Goal: Task Accomplishment & Management: Complete application form

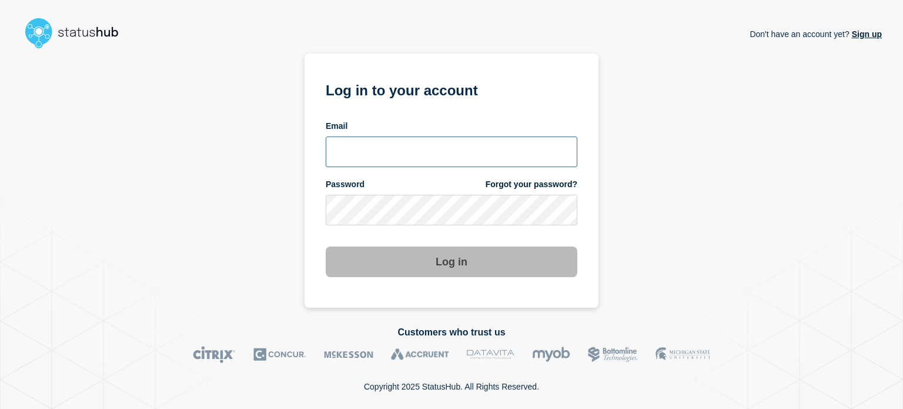
type input "ben.velasco@conexon.us"
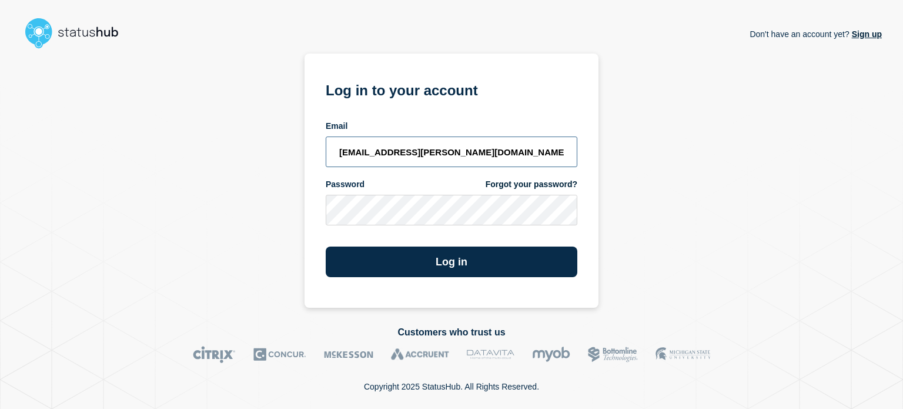
click at [477, 148] on input "ben.velasco@conexon.us" at bounding box center [452, 151] width 252 height 31
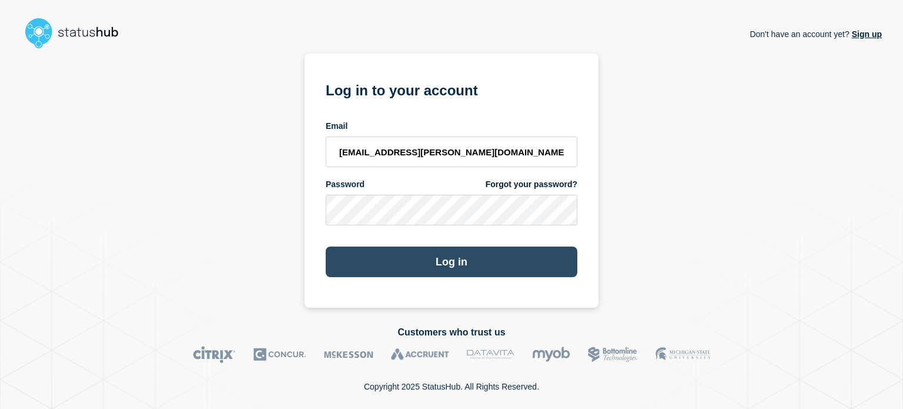
click at [469, 268] on button "Log in" at bounding box center [452, 261] width 252 height 31
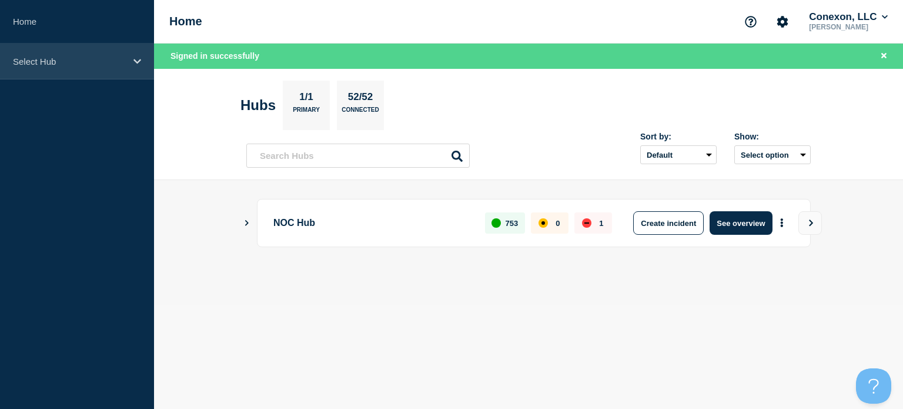
click at [69, 66] on div "Select Hub" at bounding box center [77, 62] width 154 height 36
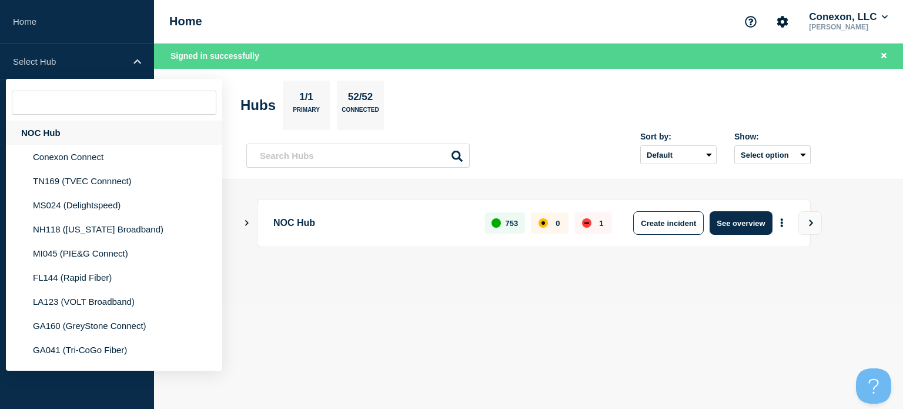
click at [63, 144] on div "NOC Hub" at bounding box center [114, 133] width 216 height 24
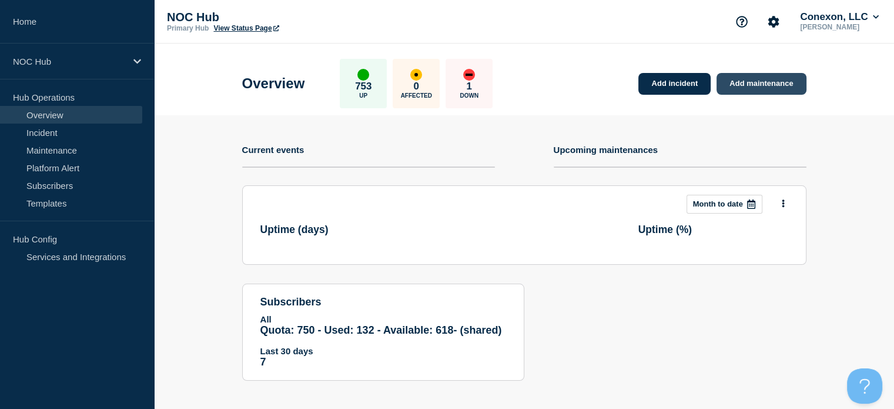
click at [750, 76] on link "Add maintenance" at bounding box center [761, 84] width 89 height 22
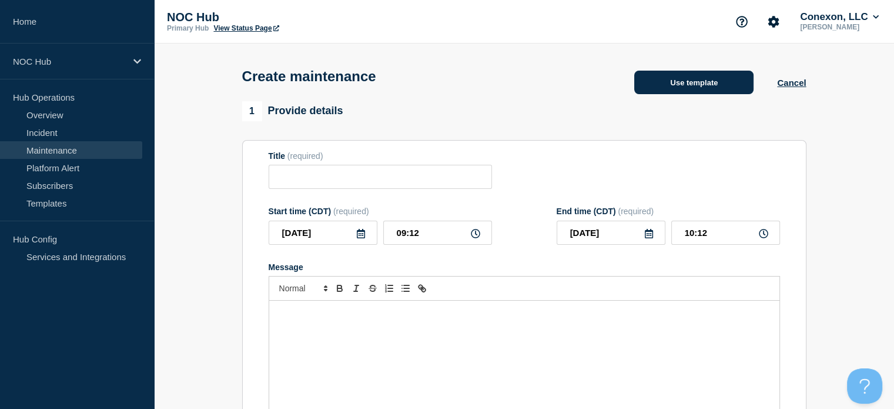
click at [715, 91] on button "Use template" at bounding box center [693, 83] width 119 height 24
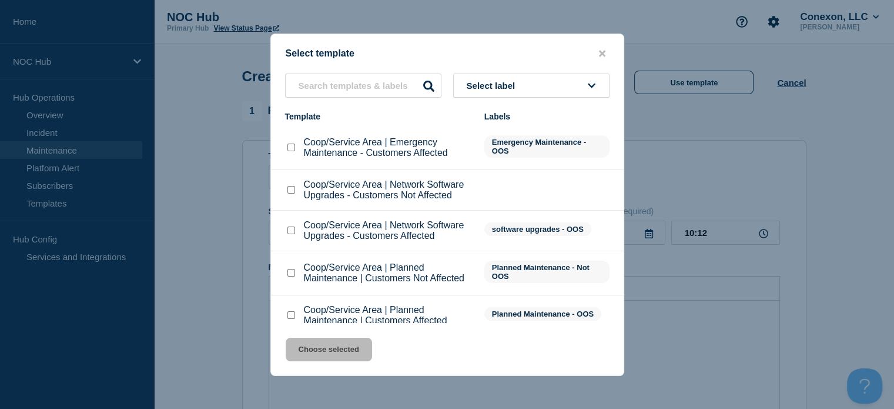
scroll to position [14, 0]
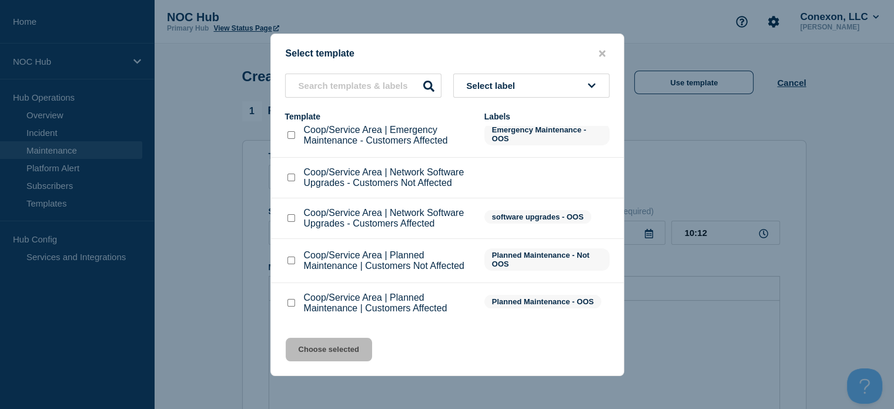
click at [286, 263] on div at bounding box center [291, 261] width 12 height 12
click at [289, 262] on input "Coop/Service Area | Planned Maintenance | Customers Not Affected checkbox" at bounding box center [292, 260] width 8 height 8
checkbox input "true"
click at [353, 352] on button "Choose selected" at bounding box center [329, 349] width 86 height 24
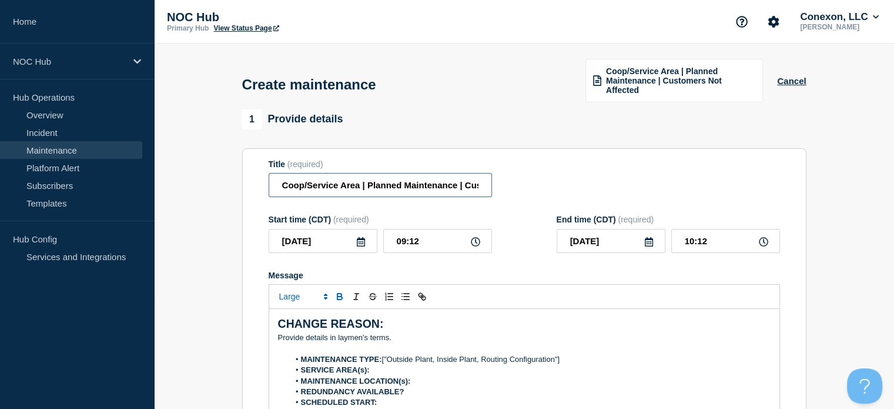
drag, startPoint x: 357, startPoint y: 189, endPoint x: 271, endPoint y: 191, distance: 86.4
click at [271, 191] on input "Coop/Service Area | Planned Maintenance | Customers Not Affected" at bounding box center [380, 185] width 223 height 24
type input "CNXC101 Coresite | Planned Maintenance | Customers Not Affected"
drag, startPoint x: 413, startPoint y: 343, endPoint x: 259, endPoint y: 328, distance: 155.3
click at [259, 328] on section "Title (required) CNXC101 Coresite | Planned Maintenance | Customers Not Affecte…" at bounding box center [524, 316] width 564 height 337
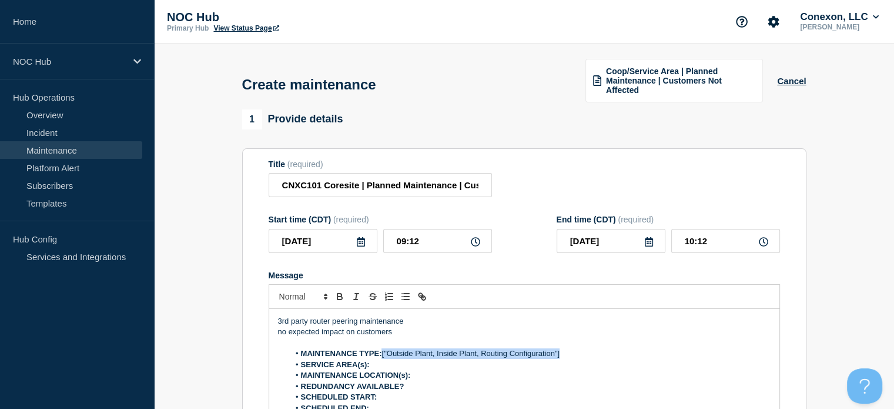
drag, startPoint x: 569, startPoint y: 357, endPoint x: 383, endPoint y: 357, distance: 185.8
click at [383, 357] on li "MAINTENANCE TYPE: ["Outside Plant, Inside Plant, Routing Configuration"]" at bounding box center [530, 353] width 482 height 11
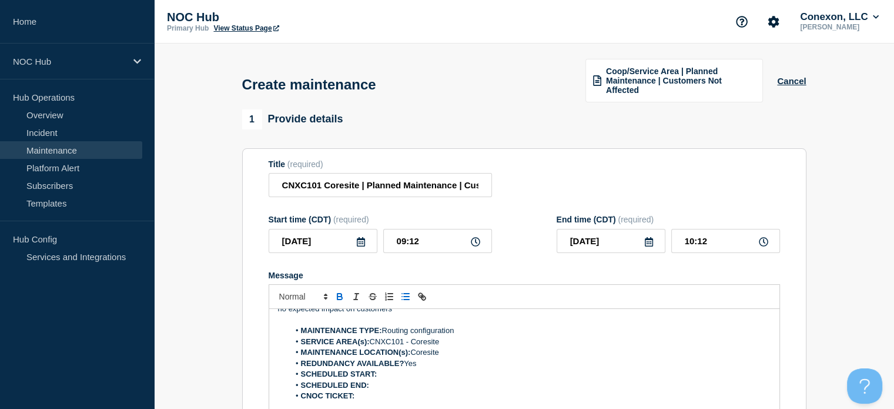
scroll to position [35, 0]
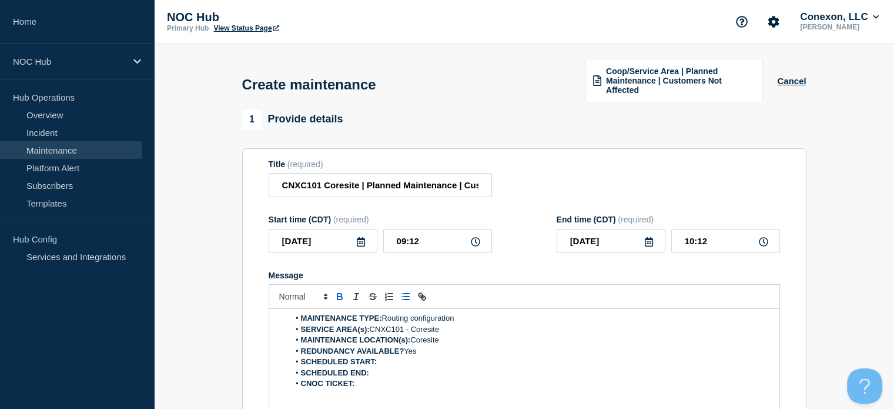
click at [405, 365] on li "SCHEDULED START:" at bounding box center [530, 361] width 482 height 11
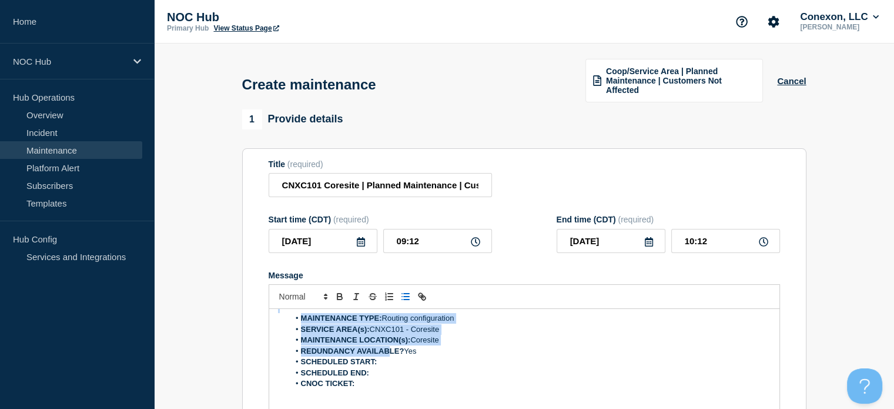
scroll to position [0, 0]
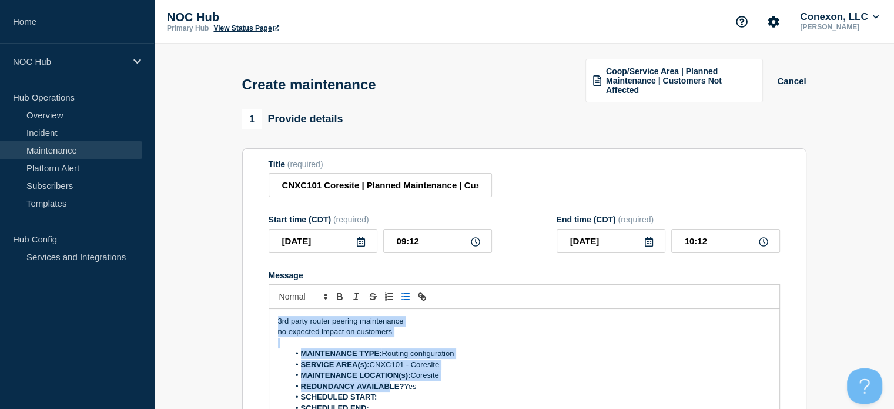
drag, startPoint x: 292, startPoint y: 96, endPoint x: 253, endPoint y: -18, distance: 120.3
click at [253, 0] on html "Home NOC Hub Hub Operations Overview Incident Maintenance Platform Alert Subscr…" at bounding box center [447, 204] width 894 height 409
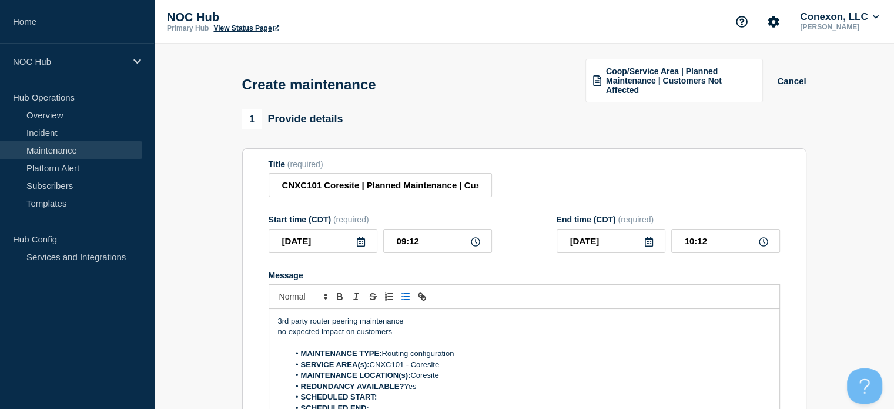
click at [395, 399] on li "SCHEDULED START: ﻿" at bounding box center [530, 397] width 482 height 11
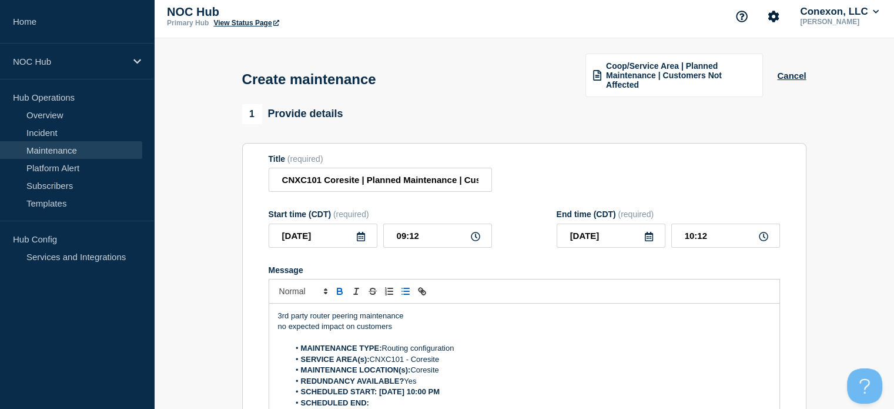
drag, startPoint x: 469, startPoint y: 392, endPoint x: 380, endPoint y: 393, distance: 88.8
click at [380, 393] on li "SCHEDULED START: Aug 21, 2025, 10:00 PM" at bounding box center [530, 391] width 482 height 11
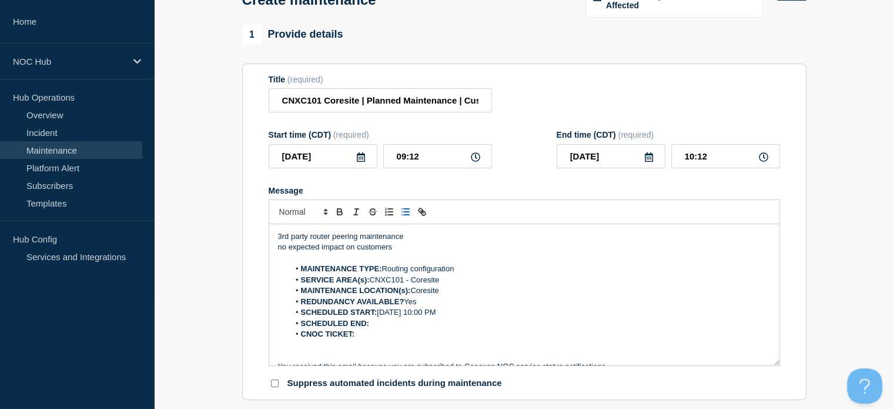
scroll to position [123, 0]
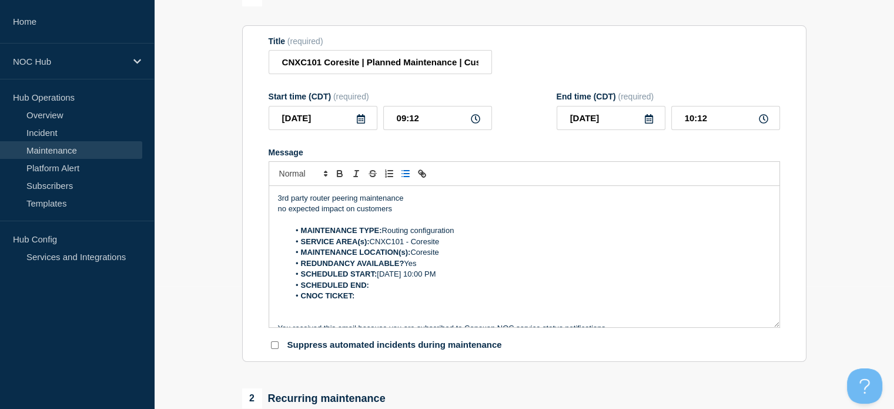
click at [393, 293] on li "CNOC TICKET:" at bounding box center [530, 295] width 482 height 11
click at [390, 288] on li "SCHEDULED END:" at bounding box center [530, 285] width 482 height 11
drag, startPoint x: 466, startPoint y: 285, endPoint x: 372, endPoint y: 285, distance: 94.1
click at [372, 285] on li "SCHEDULED END: Aug 22, 2025, 7:00 AM" at bounding box center [530, 285] width 482 height 11
click at [369, 299] on li "CNOC TICKET:" at bounding box center [530, 295] width 482 height 11
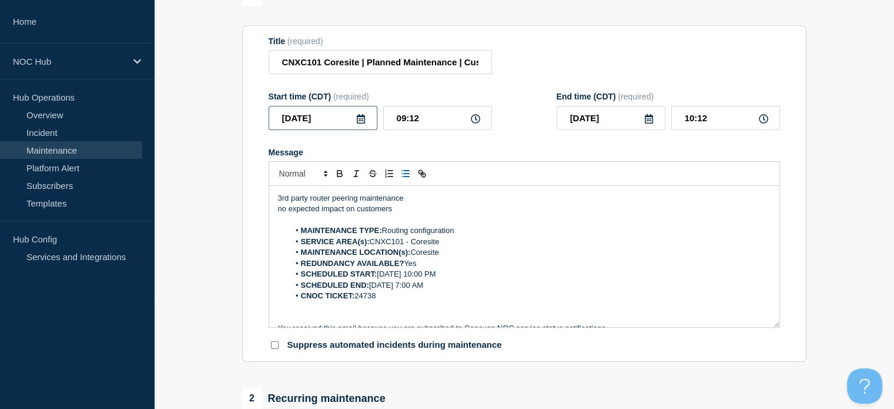
click at [337, 115] on input "2025-08-20" at bounding box center [323, 118] width 109 height 24
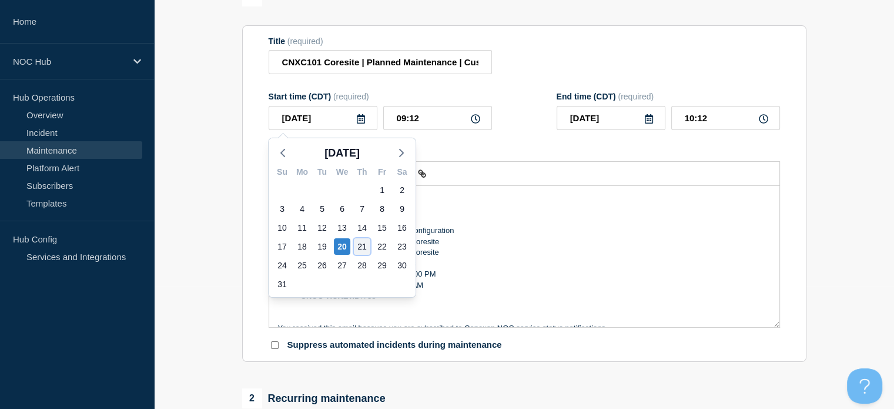
click at [359, 249] on div "21" at bounding box center [362, 246] width 16 height 16
type input "2025-08-21"
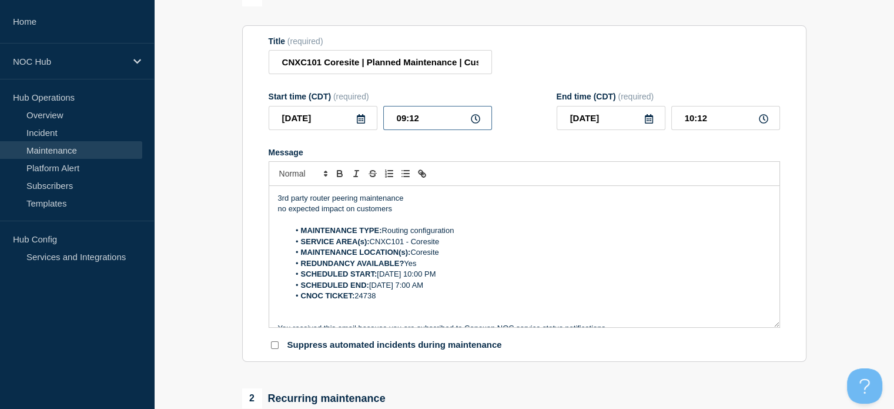
drag, startPoint x: 430, startPoint y: 120, endPoint x: 379, endPoint y: 117, distance: 51.8
click at [379, 117] on div "2025-08-21 09:12" at bounding box center [380, 118] width 223 height 24
type input "22:00"
type input "07:00"
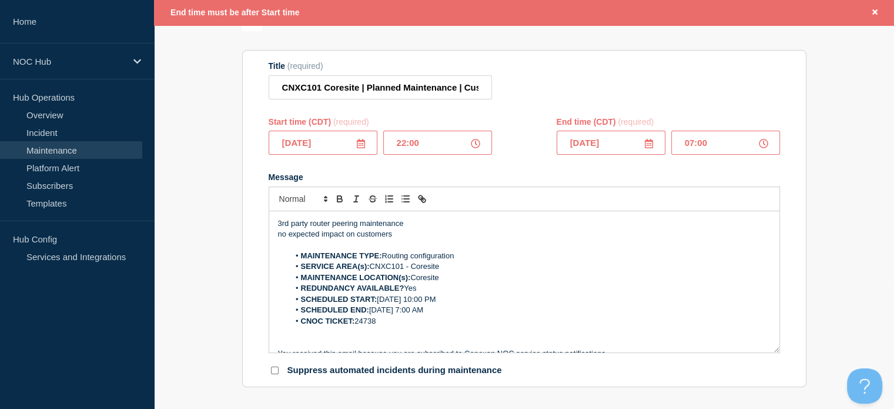
scroll to position [148, 0]
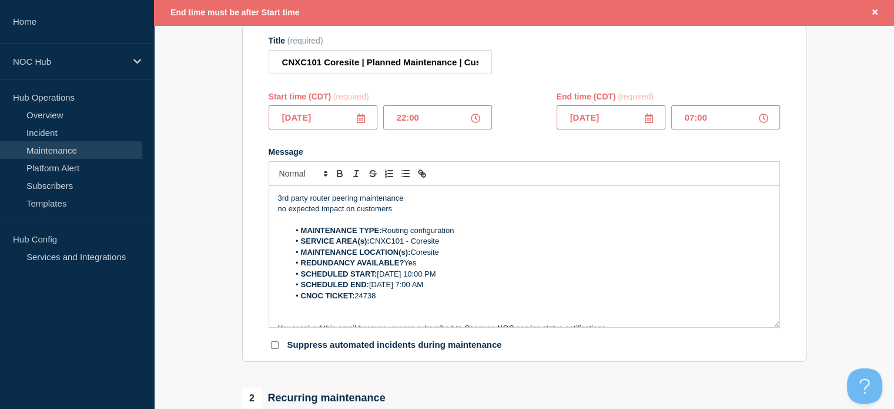
click at [626, 122] on input "2025-08-21" at bounding box center [611, 117] width 109 height 24
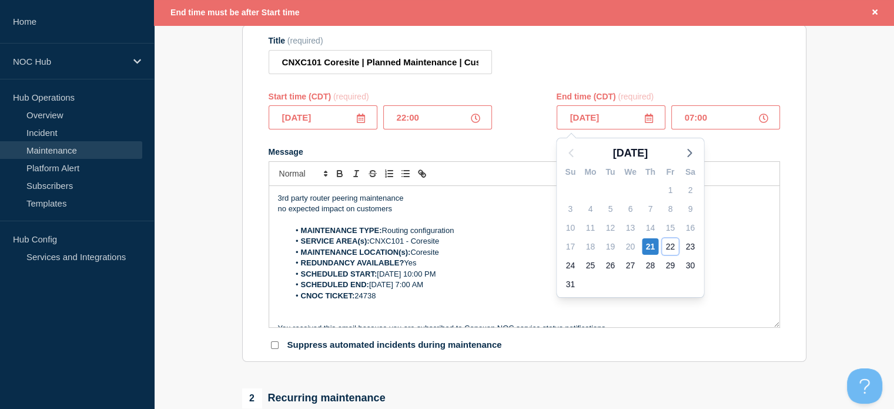
drag, startPoint x: 667, startPoint y: 249, endPoint x: 664, endPoint y: 240, distance: 8.7
click at [667, 249] on div "22" at bounding box center [670, 246] width 16 height 16
type input "2025-08-22"
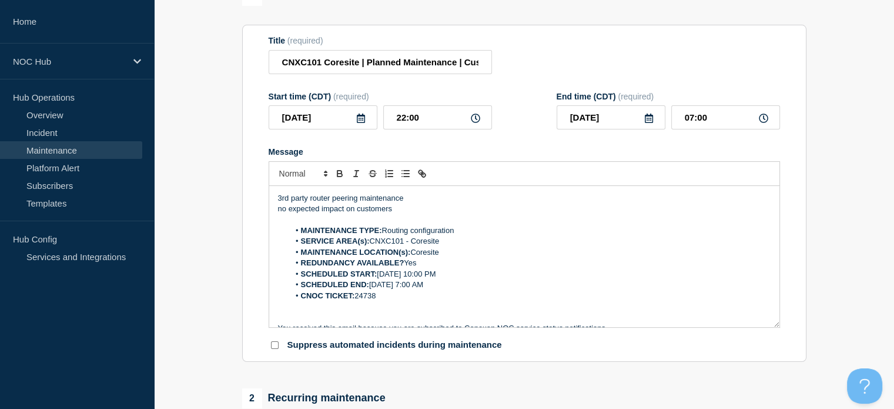
scroll to position [123, 0]
drag, startPoint x: 471, startPoint y: 276, endPoint x: 477, endPoint y: 265, distance: 12.6
click at [473, 276] on li "SCHEDULED START: Aug 21, 2025, 10:00 PM" at bounding box center [530, 274] width 482 height 11
click at [536, 323] on p "Message" at bounding box center [524, 317] width 493 height 11
click at [513, 290] on li "SCHEDULED END: Aug 22, 2025, 7:00 AM" at bounding box center [530, 285] width 482 height 11
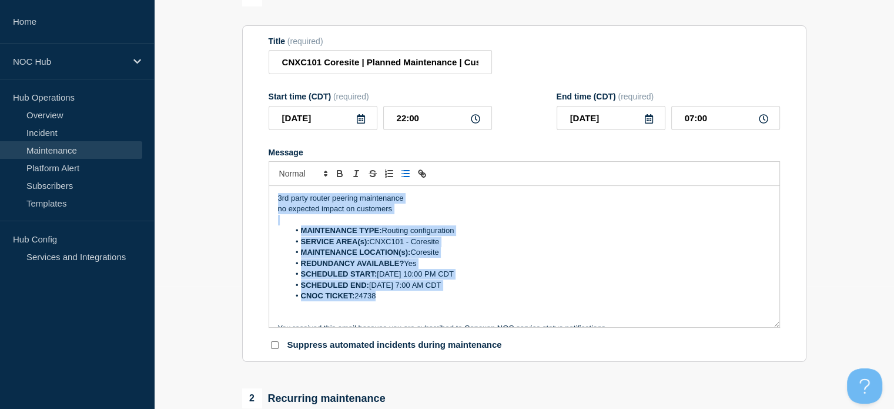
drag, startPoint x: 387, startPoint y: 300, endPoint x: 268, endPoint y: 166, distance: 179.5
click at [269, 166] on div "3rd party router peering maintenance no expected impact on customers MAINTENANC…" at bounding box center [525, 244] width 512 height 166
copy div "3rd party router peering maintenance no expected impact on customers MAINTENANC…"
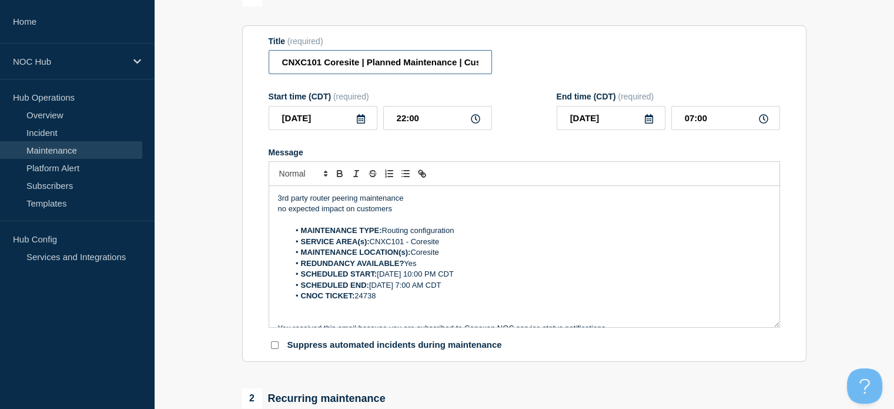
drag, startPoint x: 359, startPoint y: 62, endPoint x: 266, endPoint y: 63, distance: 93.5
click at [266, 63] on section "Title (required) CNXC101 Coresite | Planned Maintenance | Customers Not Affecte…" at bounding box center [524, 193] width 564 height 337
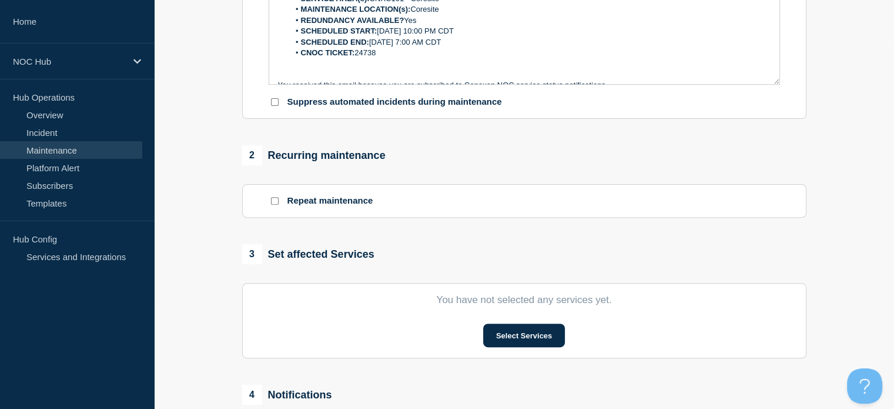
scroll to position [417, 0]
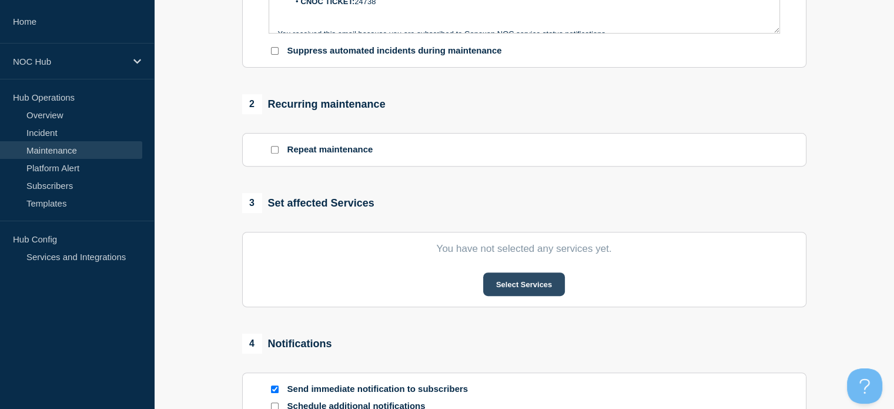
click at [522, 276] on button "Select Services" at bounding box center [524, 284] width 82 height 24
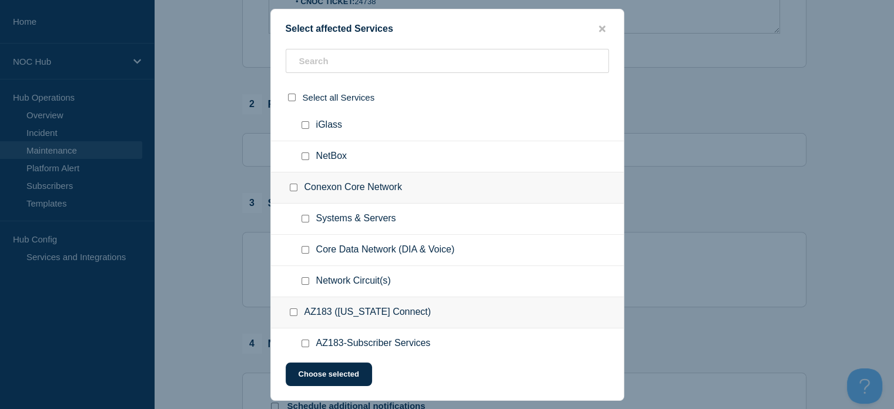
scroll to position [529, 0]
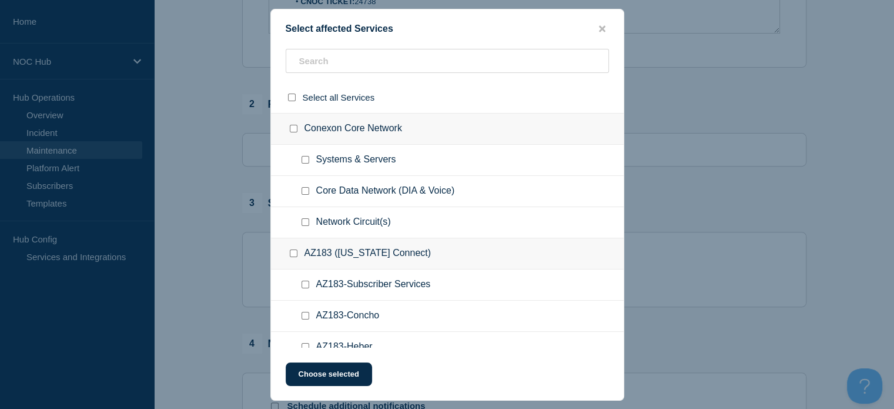
click at [310, 159] on div at bounding box center [307, 160] width 17 height 12
click at [306, 157] on input "Systems & Servers checkbox" at bounding box center [306, 160] width 8 height 8
checkbox input "true"
click at [340, 373] on button "Choose selected" at bounding box center [329, 374] width 86 height 24
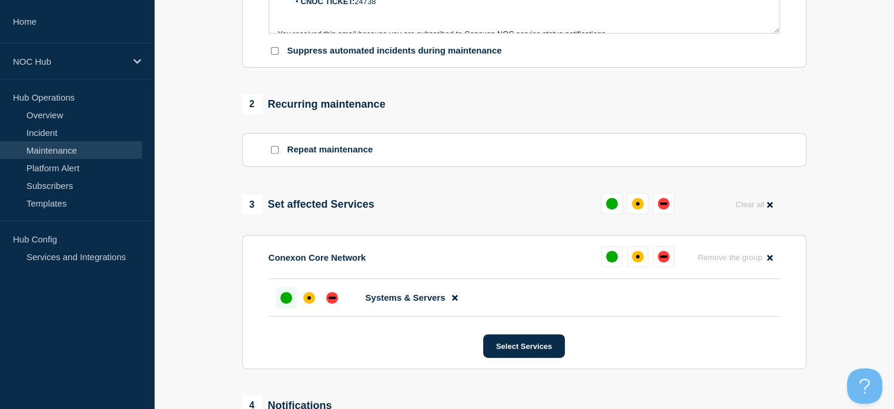
click at [285, 302] on div "up" at bounding box center [286, 298] width 12 height 12
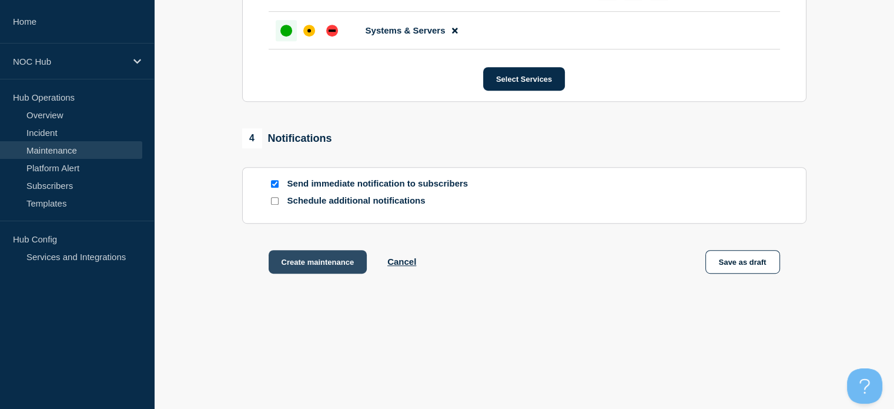
click at [309, 257] on button "Create maintenance" at bounding box center [318, 262] width 99 height 24
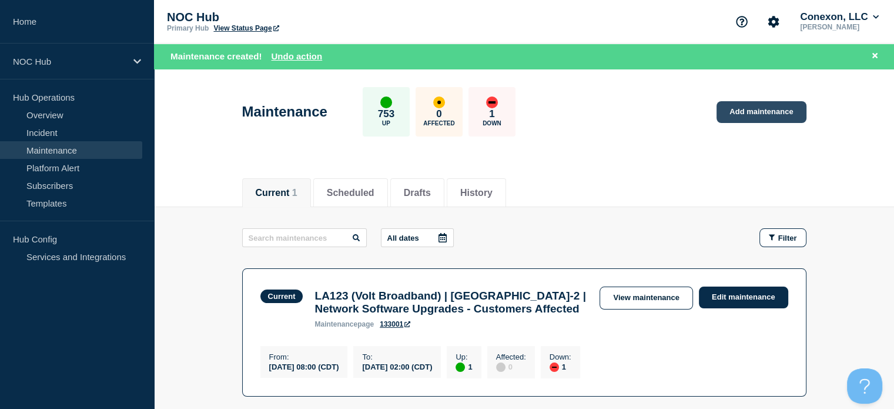
click at [769, 105] on link "Add maintenance" at bounding box center [761, 112] width 89 height 22
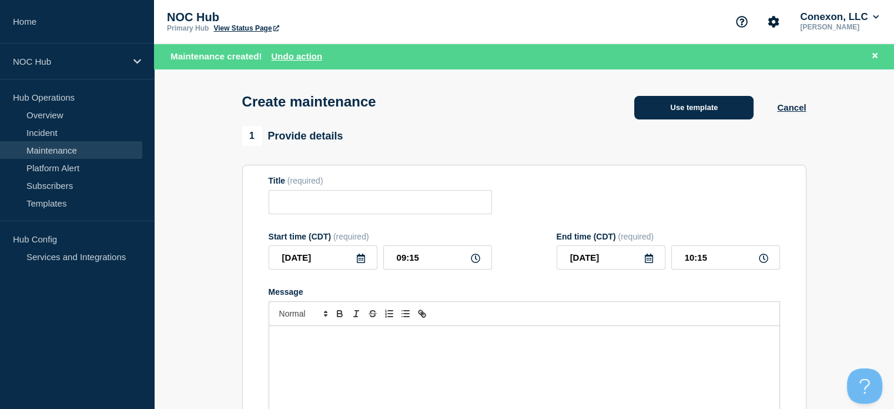
click at [684, 110] on button "Use template" at bounding box center [693, 108] width 119 height 24
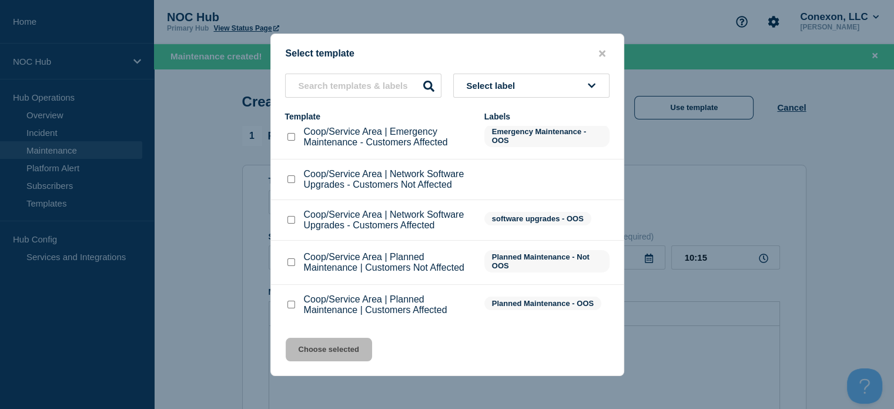
scroll to position [14, 0]
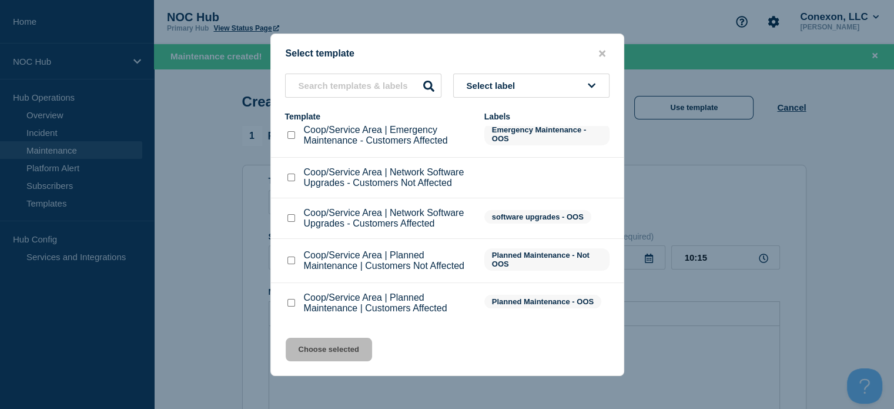
click at [289, 262] on input "Coop/Service Area | Planned Maintenance | Customers Not Affected checkbox" at bounding box center [292, 260] width 8 height 8
checkbox input "true"
click at [341, 355] on button "Choose selected" at bounding box center [329, 349] width 86 height 24
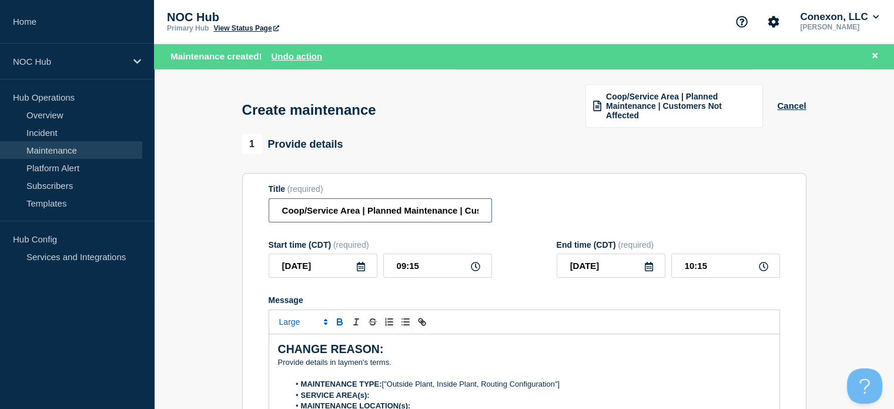
drag, startPoint x: 357, startPoint y: 215, endPoint x: 269, endPoint y: 212, distance: 88.2
click at [269, 212] on input "Coop/Service Area | Planned Maintenance | Customers Not Affected" at bounding box center [380, 210] width 223 height 24
paste input "NXC101 Coresite"
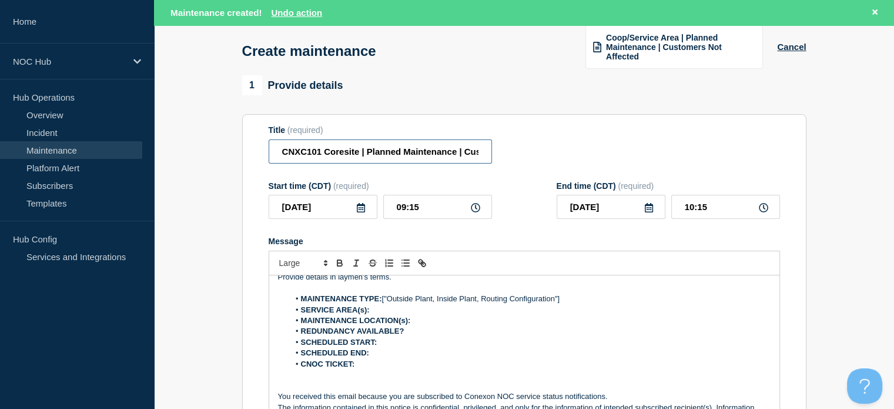
scroll to position [41, 0]
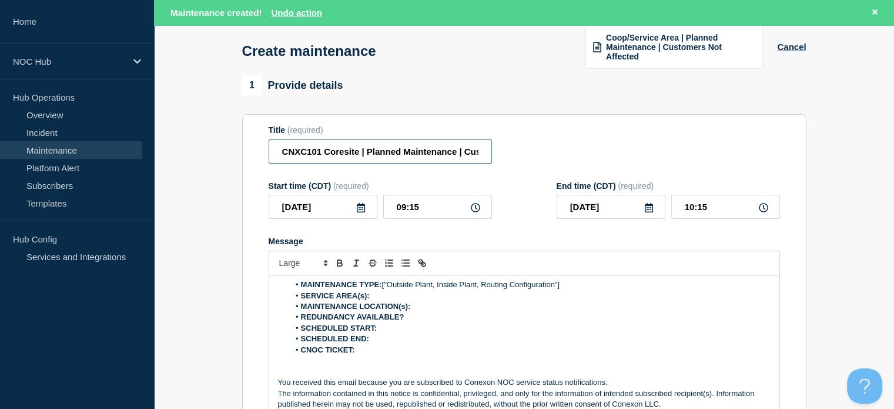
type input "CNXC101 Coresite | Planned Maintenance | Customers Not Affected"
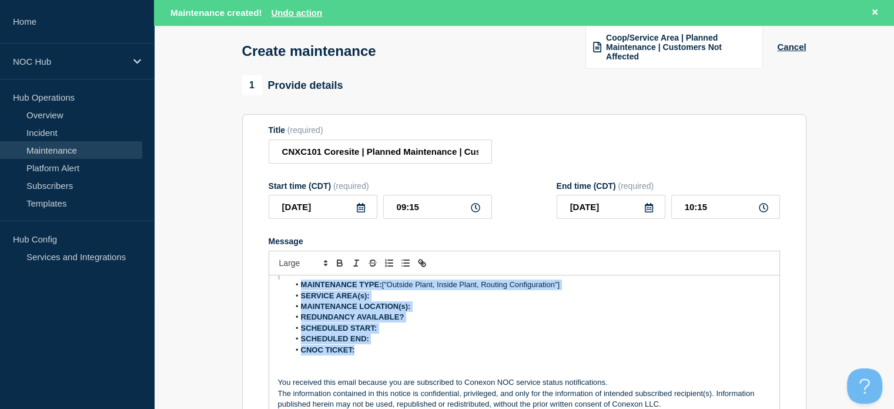
scroll to position [0, 0]
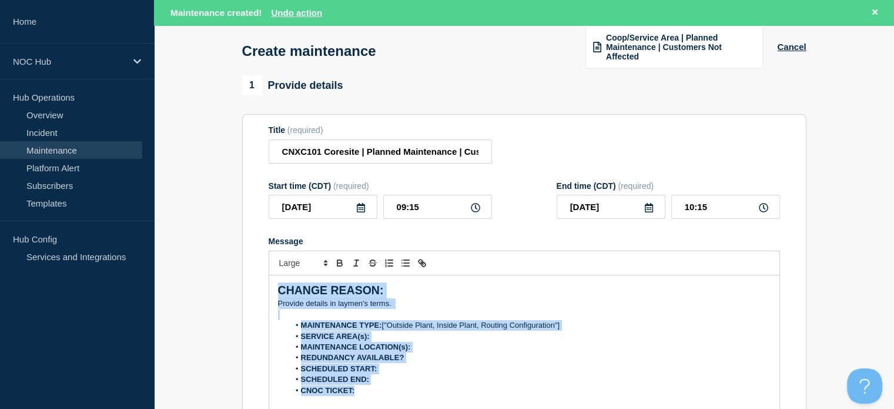
drag, startPoint x: 374, startPoint y: 353, endPoint x: 266, endPoint y: 255, distance: 145.7
click at [266, 255] on section "Title (required) CNXC101 Coresite | Planned Maintenance | Customers Not Affecte…" at bounding box center [524, 282] width 564 height 337
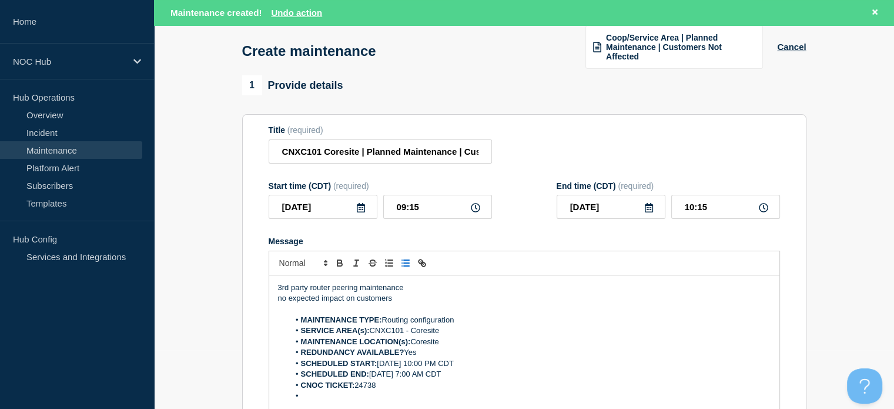
click at [392, 390] on li "CNOC TICKET: 24738" at bounding box center [530, 385] width 482 height 11
click at [402, 366] on li "SCHEDULED START: Aug 21, 2025, 10:00 PM CDT" at bounding box center [530, 363] width 482 height 11
click at [335, 211] on input "2025-08-20" at bounding box center [323, 207] width 109 height 24
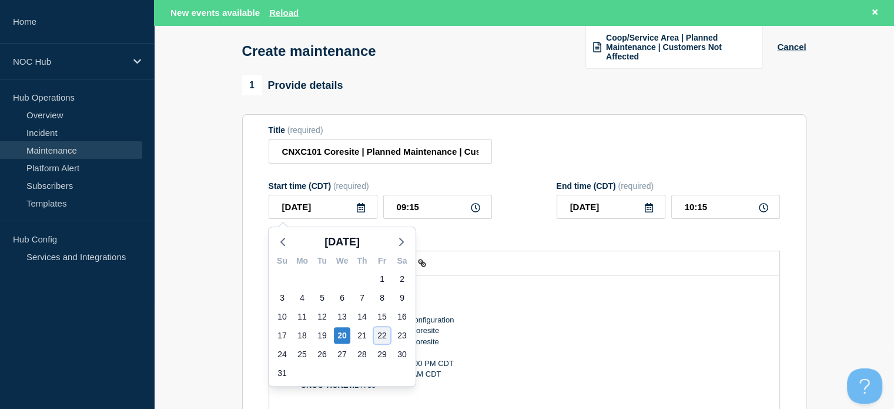
click at [374, 336] on div "22" at bounding box center [382, 335] width 16 height 16
type input "2025-08-22"
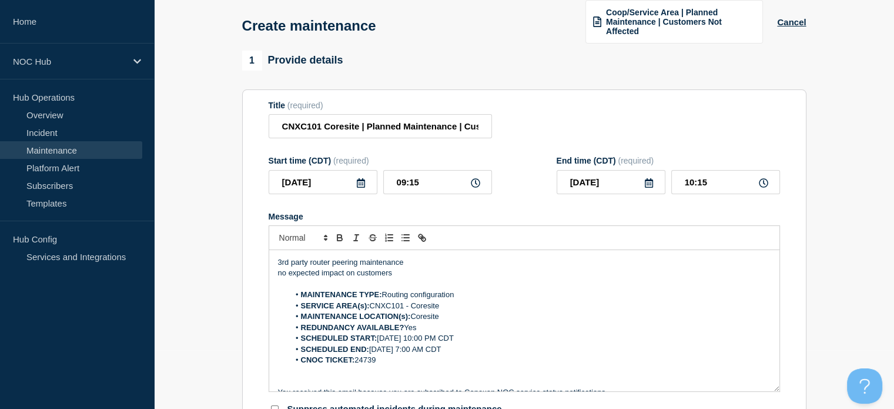
scroll to position [34, 0]
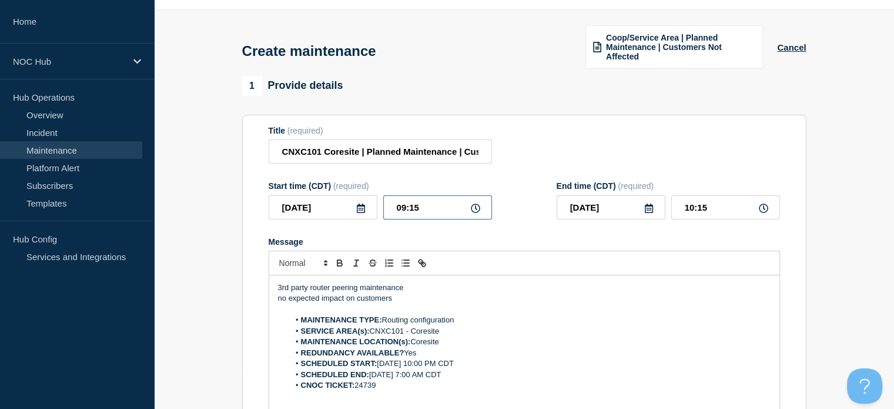
drag, startPoint x: 423, startPoint y: 212, endPoint x: 319, endPoint y: 213, distance: 104.7
click at [319, 213] on div "2025-08-22 09:15" at bounding box center [380, 207] width 223 height 24
type input "22:00"
type input "23:00"
type input "2025-08-23"
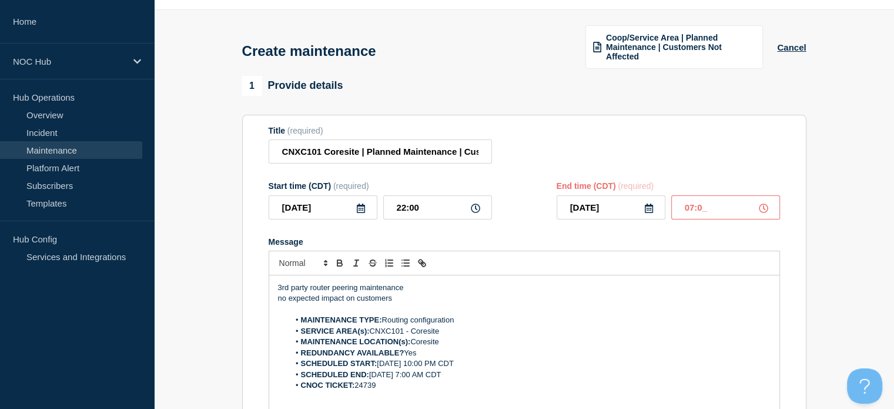
type input "07:00"
click at [567, 129] on div "Title (required) CNXC101 Coresite | Planned Maintenance | Customers Not Affected" at bounding box center [525, 145] width 512 height 38
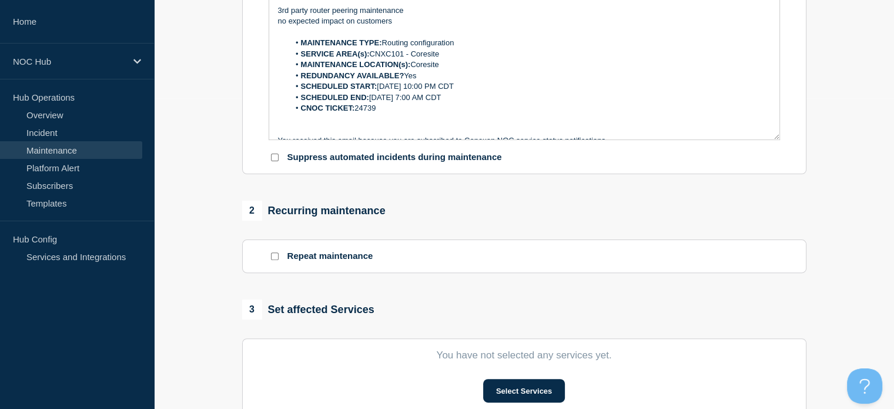
scroll to position [445, 0]
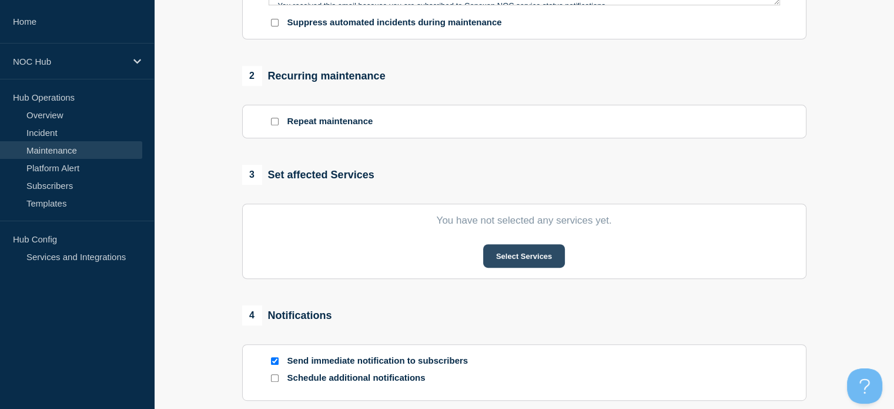
click at [534, 257] on button "Select Services" at bounding box center [524, 256] width 82 height 24
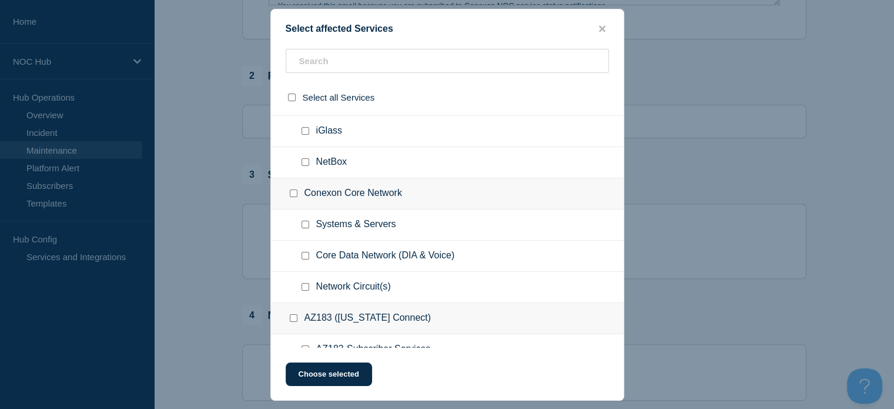
scroll to position [470, 0]
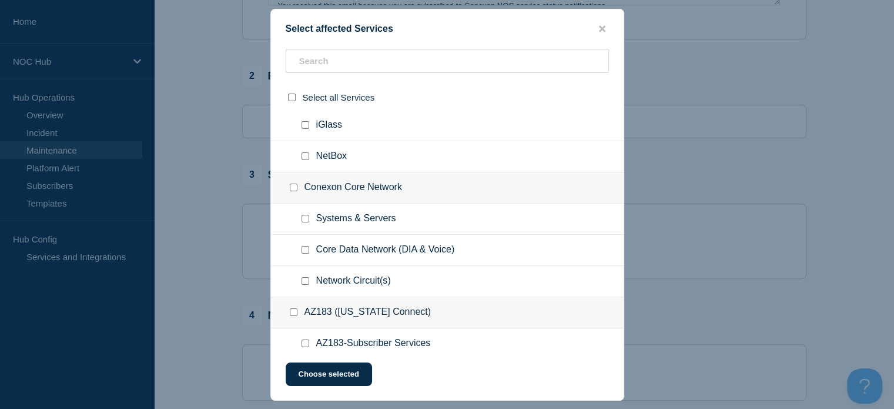
click at [304, 216] on input "Systems & Servers checkbox" at bounding box center [306, 219] width 8 height 8
checkbox input "true"
click at [340, 371] on button "Choose selected" at bounding box center [329, 374] width 86 height 24
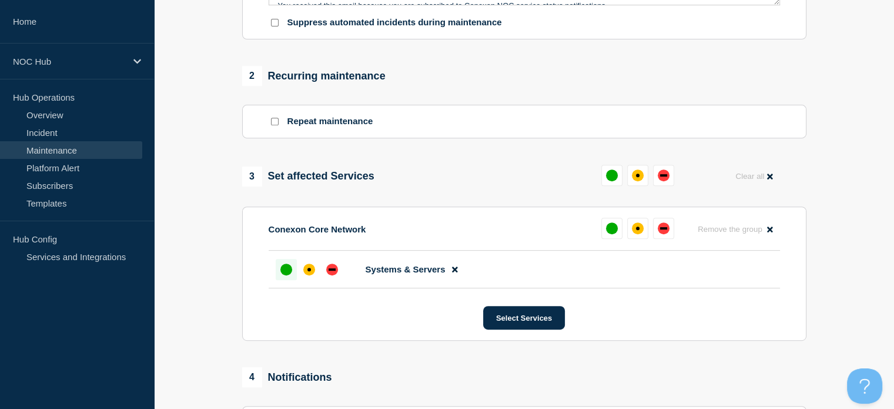
click at [293, 280] on div at bounding box center [286, 269] width 21 height 21
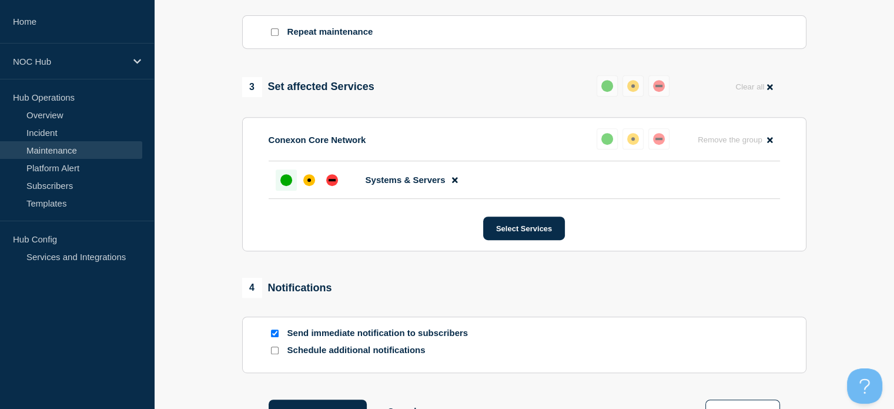
scroll to position [680, 0]
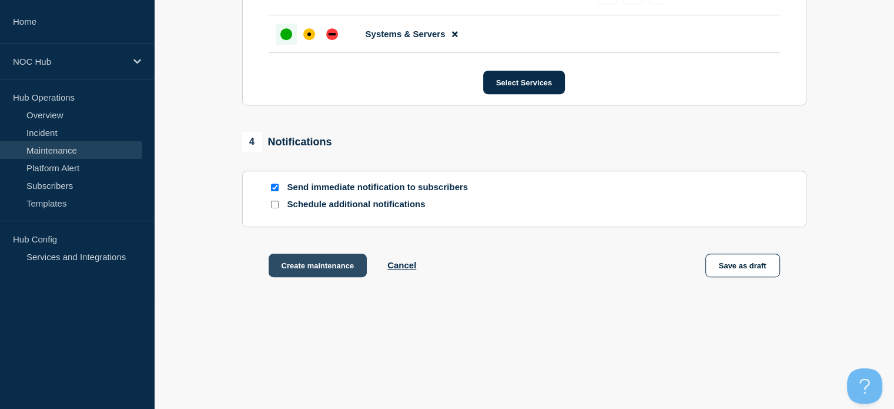
click at [307, 271] on button "Create maintenance" at bounding box center [318, 265] width 99 height 24
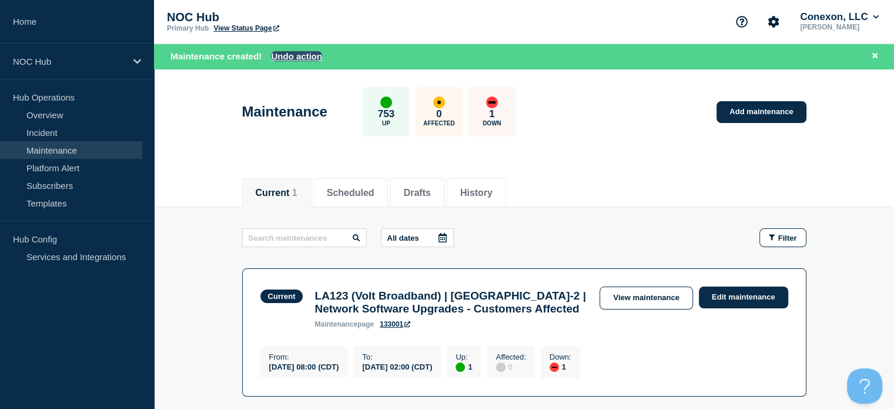
click at [302, 58] on button "Undo action" at bounding box center [296, 56] width 51 height 10
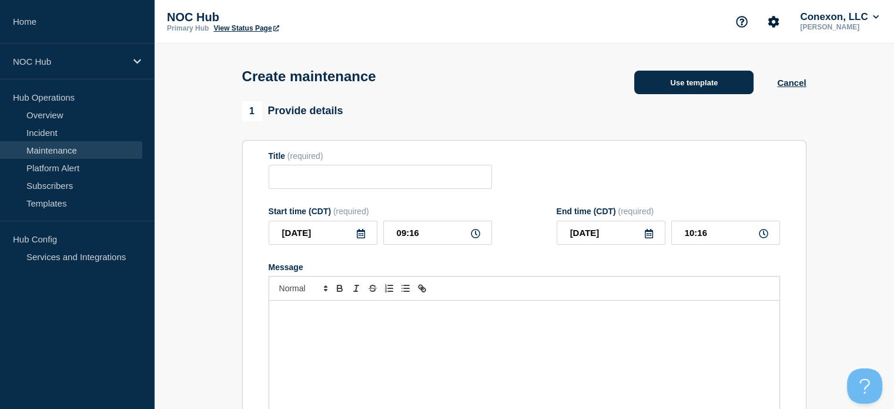
click at [670, 93] on button "Use template" at bounding box center [693, 83] width 119 height 24
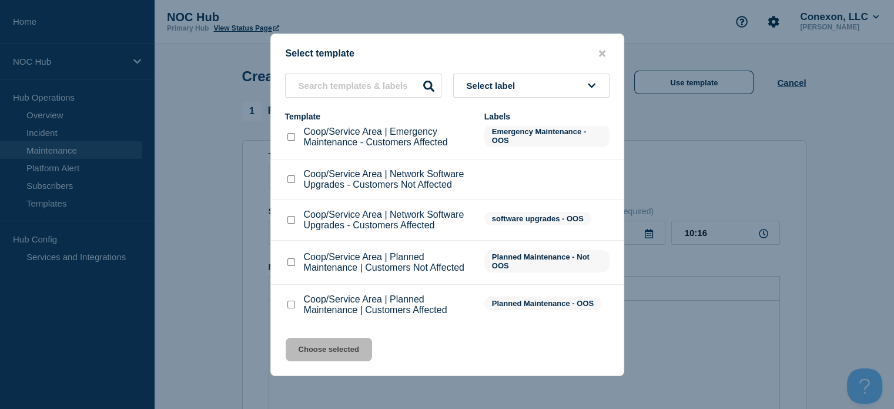
scroll to position [14, 0]
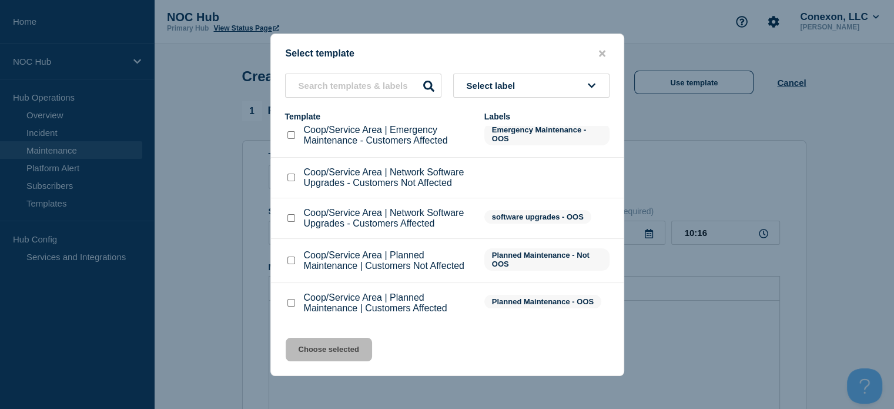
click at [288, 304] on input "Coop/Service Area | Planned Maintenance | Customers Affected checkbox" at bounding box center [292, 303] width 8 height 8
checkbox input "true"
click at [288, 263] on input "Coop/Service Area | Planned Maintenance | Customers Not Affected checkbox" at bounding box center [292, 260] width 8 height 8
checkbox input "true"
checkbox input "false"
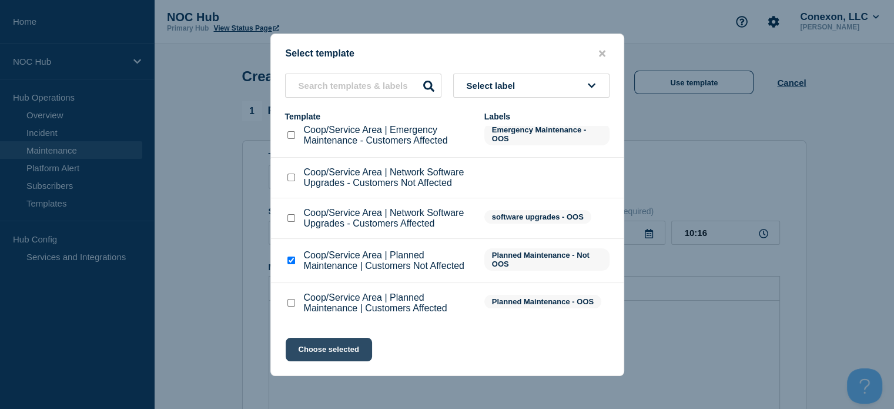
click at [308, 349] on button "Choose selected" at bounding box center [329, 349] width 86 height 24
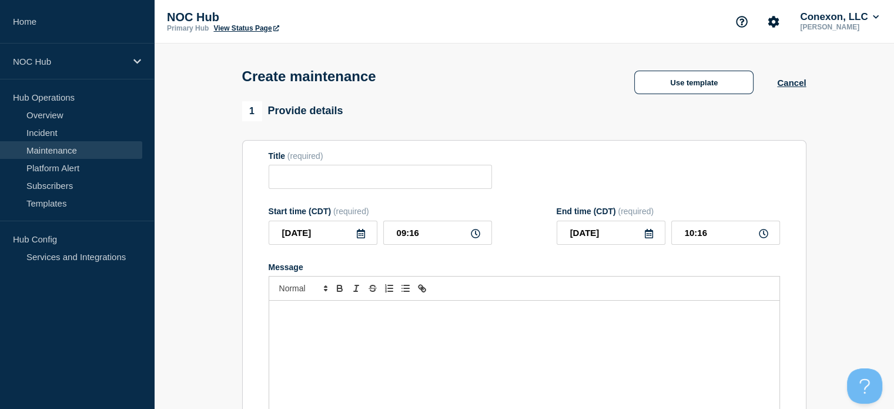
type input "Coop/Service Area | Planned Maintenance | Customers Not Affected"
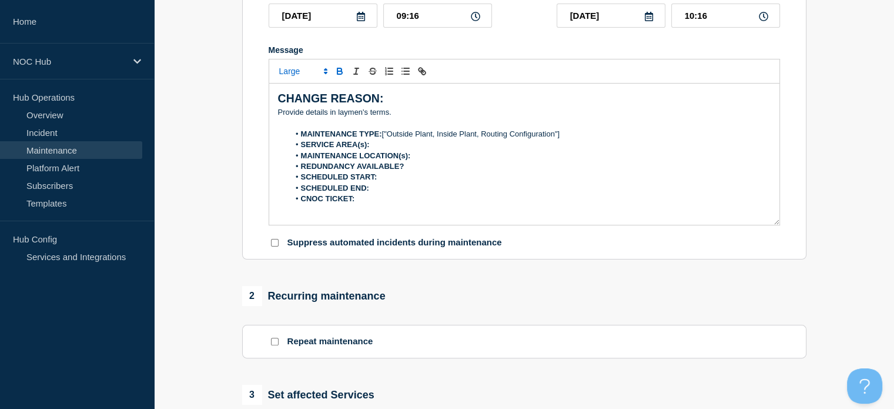
scroll to position [235, 0]
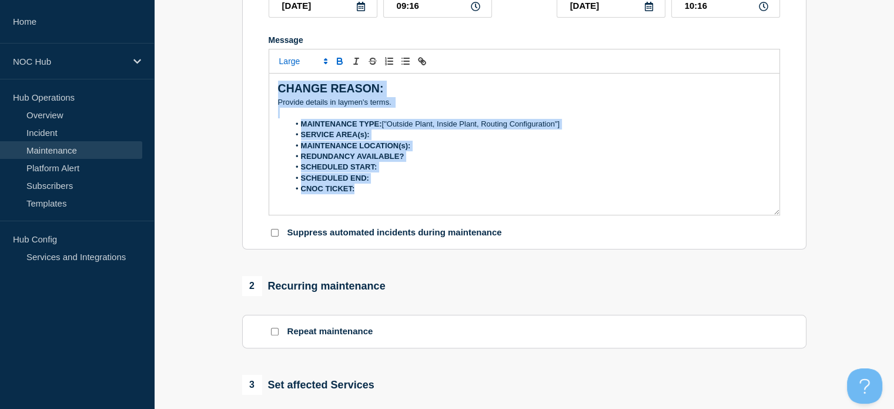
drag, startPoint x: 381, startPoint y: 188, endPoint x: 270, endPoint y: 66, distance: 164.0
click at [270, 66] on div "CHANGE REASON: ﻿Provide details in laymen's terms. MAINTENANCE TYPE: ["Outside …" at bounding box center [525, 132] width 512 height 166
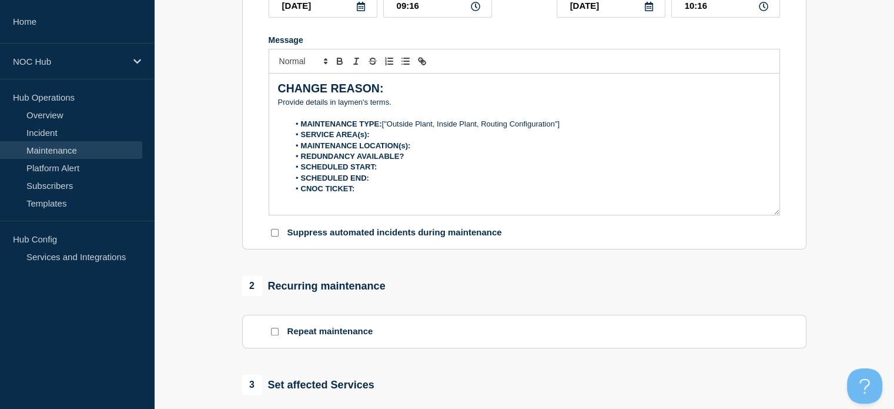
paste div "Message"
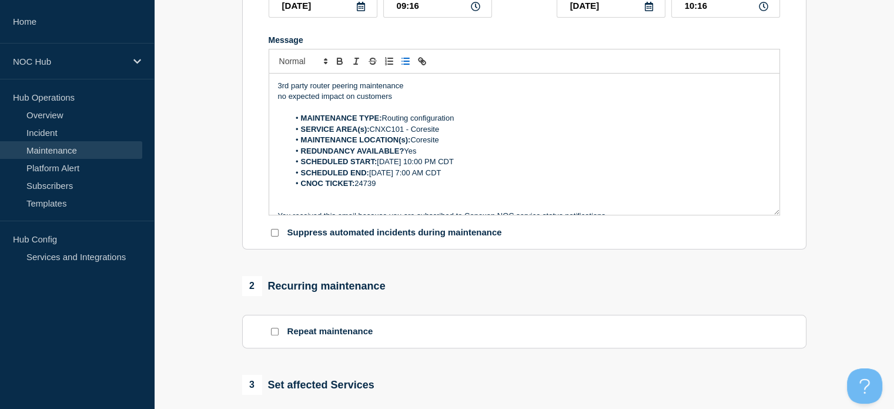
click at [394, 177] on li "SCHEDULED END: Aug 22, 2025, 7:00 AM CDT" at bounding box center [530, 173] width 482 height 11
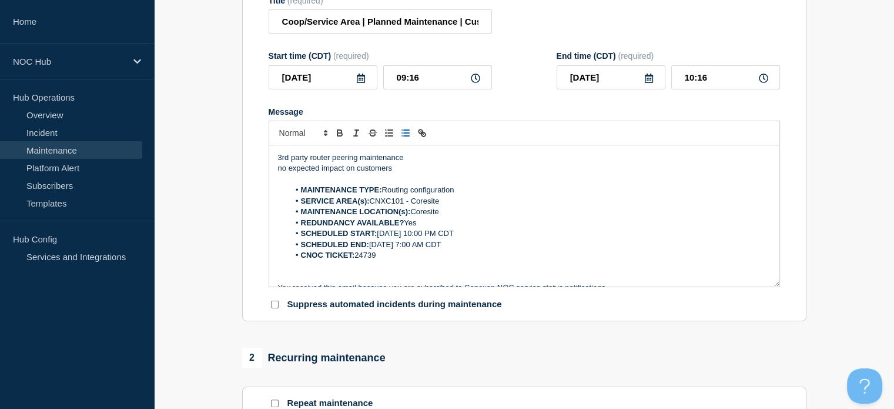
scroll to position [59, 0]
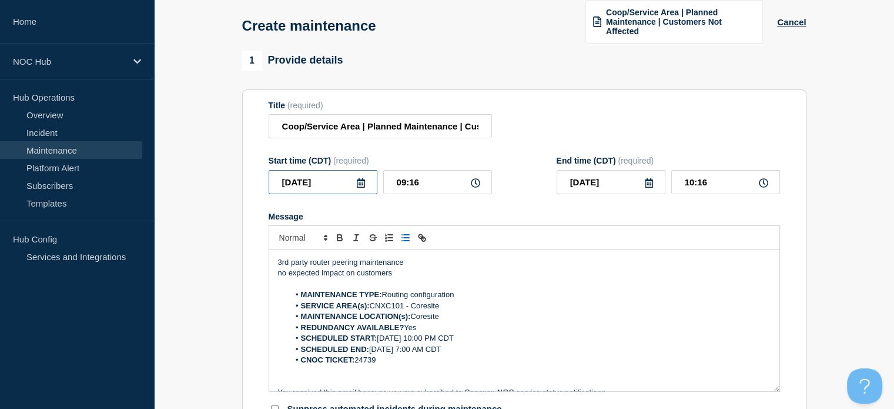
click at [326, 183] on input "2025-08-20" at bounding box center [323, 182] width 109 height 24
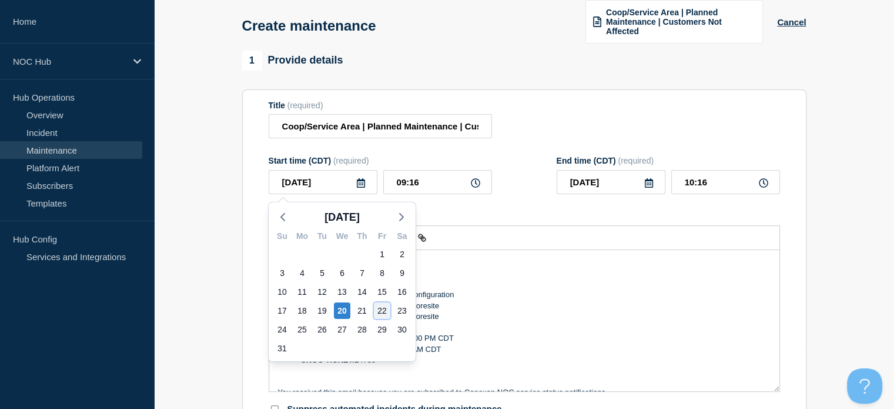
click at [383, 313] on div "22" at bounding box center [382, 310] width 16 height 16
type input "2025-08-22"
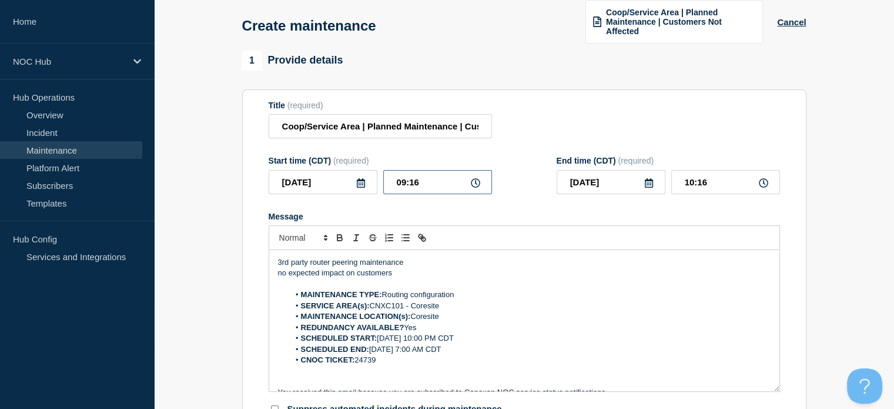
drag, startPoint x: 422, startPoint y: 185, endPoint x: 355, endPoint y: 195, distance: 67.7
click at [374, 191] on div "2025-08-22 09:16" at bounding box center [380, 182] width 223 height 24
type input "22:00"
type input "07:00"
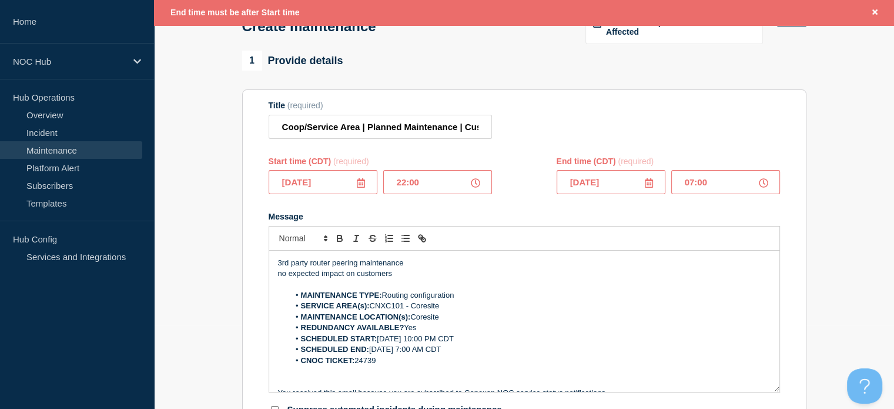
click at [620, 178] on input "2025-08-22" at bounding box center [611, 182] width 109 height 24
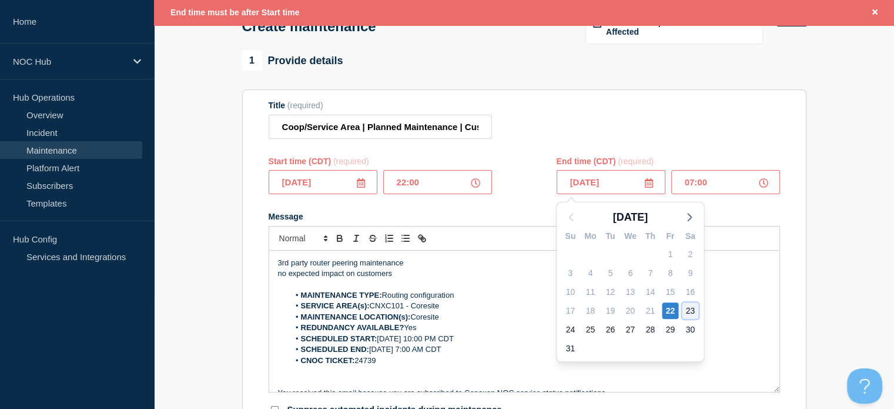
click at [697, 312] on div "23" at bounding box center [690, 310] width 16 height 16
type input "2025-08-23"
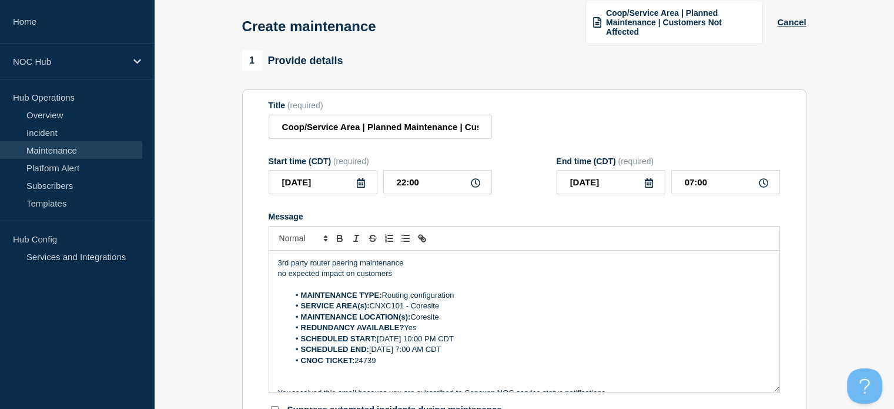
scroll to position [59, 0]
click at [554, 117] on div "Title (required) Coop/Service Area | Planned Maintenance | Customers Not Affect…" at bounding box center [525, 120] width 512 height 38
drag, startPoint x: 359, startPoint y: 129, endPoint x: 265, endPoint y: 129, distance: 93.5
click at [265, 129] on section "Title (required) Coop/Service Area | Planned Maintenance | Customers Not Affect…" at bounding box center [524, 257] width 564 height 337
paste input "NXC101 Coresite"
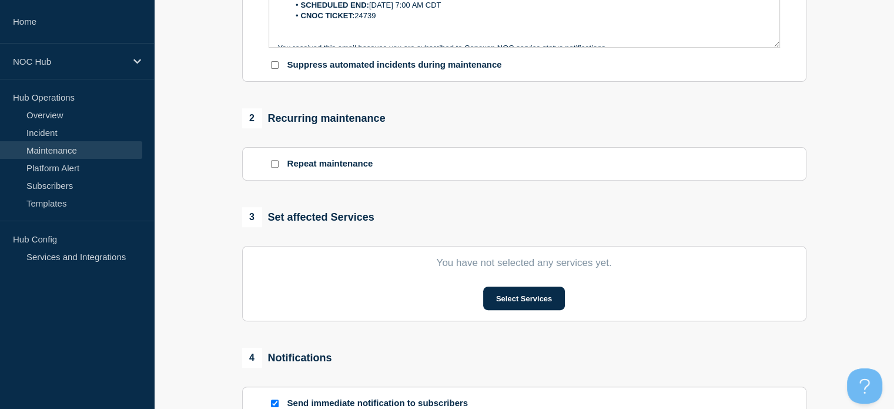
scroll to position [412, 0]
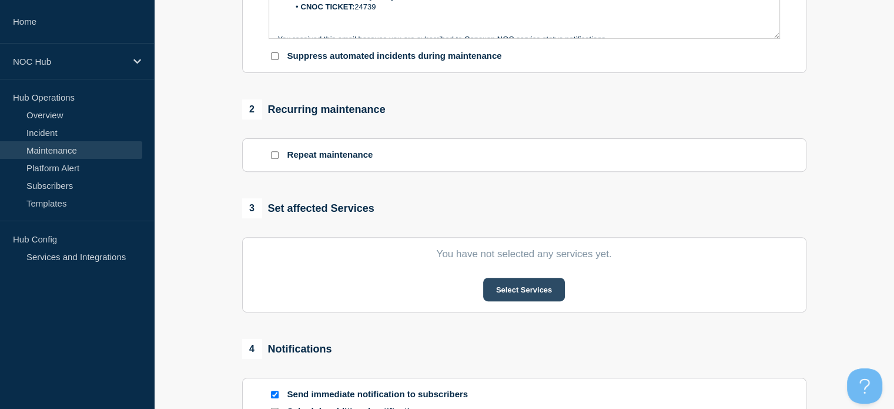
type input "CNXC101 Coresite | Planned Maintenance | Customers Not Affected"
click at [527, 283] on button "Select Services" at bounding box center [524, 290] width 82 height 24
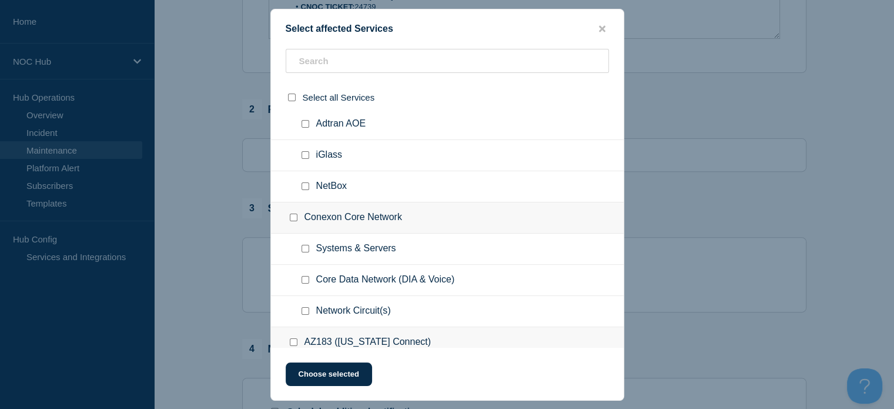
scroll to position [470, 0]
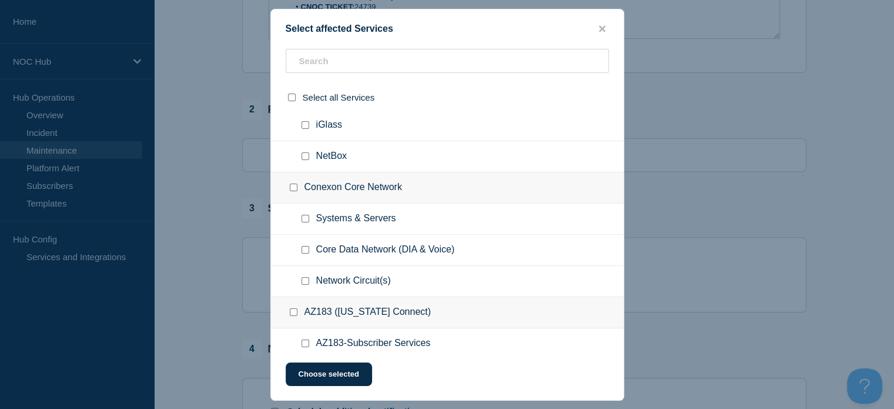
click at [309, 219] on div at bounding box center [307, 219] width 17 height 12
click at [299, 213] on div at bounding box center [307, 219] width 17 height 12
click at [302, 215] on input "Systems & Servers checkbox" at bounding box center [306, 219] width 8 height 8
checkbox input "true"
click at [339, 378] on button "Choose selected" at bounding box center [329, 374] width 86 height 24
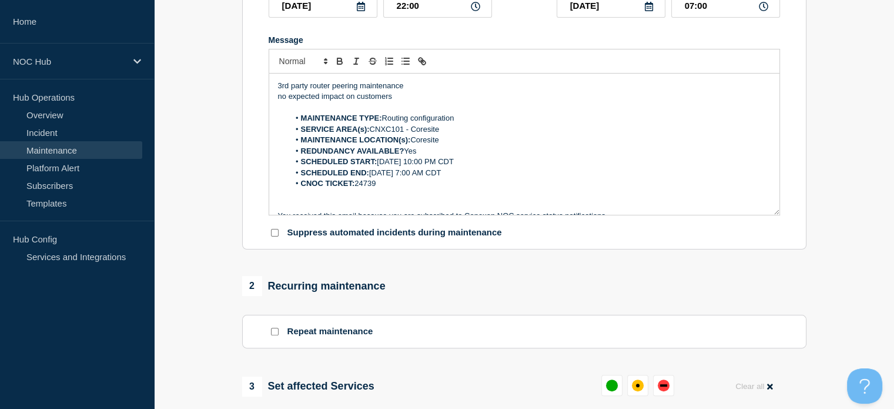
scroll to position [412, 0]
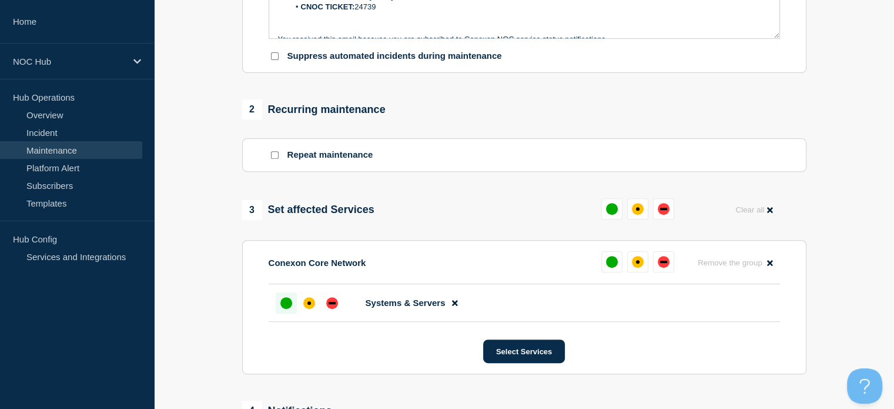
click at [292, 313] on div at bounding box center [286, 302] width 21 height 21
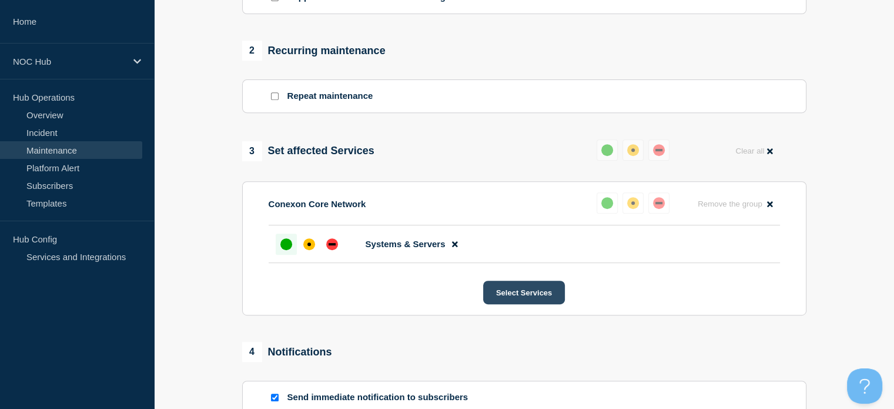
scroll to position [687, 0]
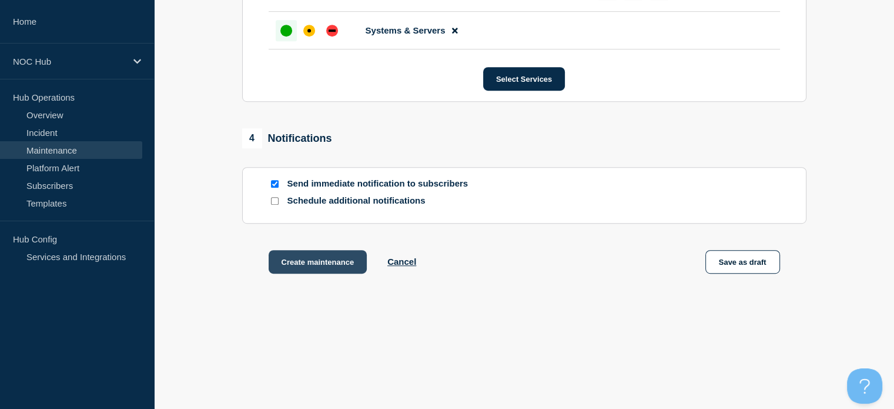
click at [339, 268] on button "Create maintenance" at bounding box center [318, 262] width 99 height 24
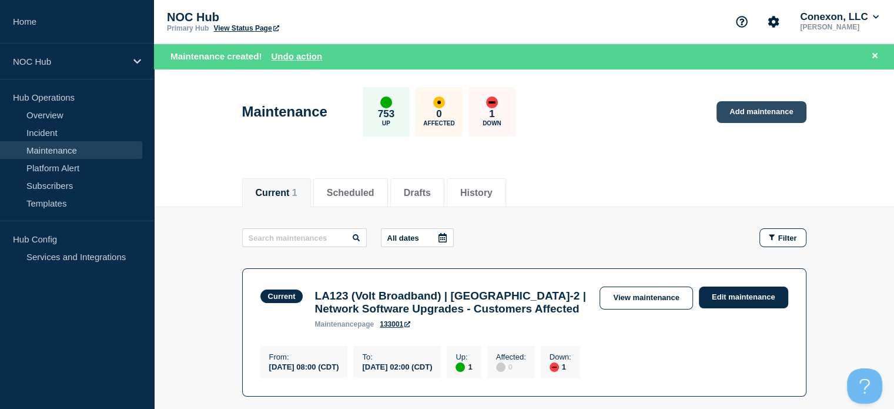
click at [760, 112] on link "Add maintenance" at bounding box center [761, 112] width 89 height 22
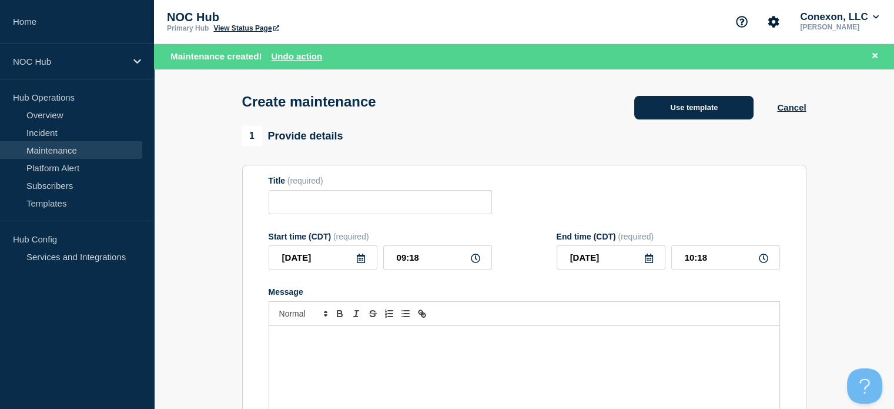
click at [698, 109] on button "Use template" at bounding box center [693, 108] width 119 height 24
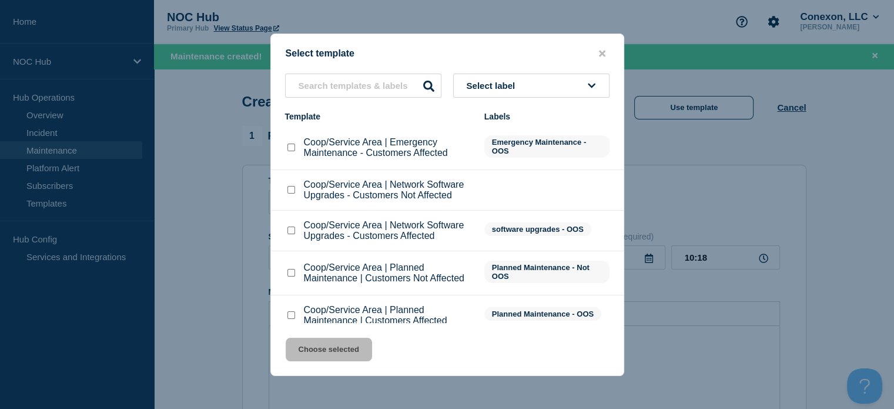
click at [290, 272] on input "Coop/Service Area | Planned Maintenance | Customers Not Affected checkbox" at bounding box center [292, 273] width 8 height 8
checkbox input "true"
drag, startPoint x: 337, startPoint y: 355, endPoint x: 339, endPoint y: 322, distance: 33.6
click at [337, 355] on button "Choose selected" at bounding box center [329, 349] width 86 height 24
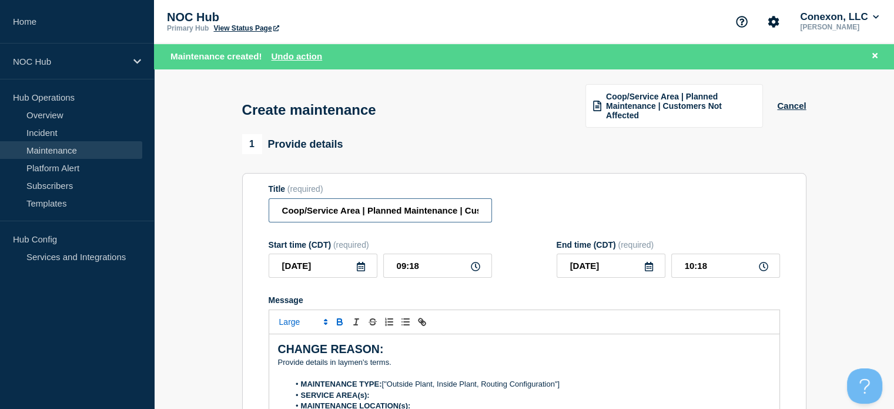
drag, startPoint x: 327, startPoint y: 217, endPoint x: 283, endPoint y: 216, distance: 44.1
click at [283, 216] on input "Coop/Service Area | Planned Maintenance | Customers Not Affected" at bounding box center [380, 210] width 223 height 24
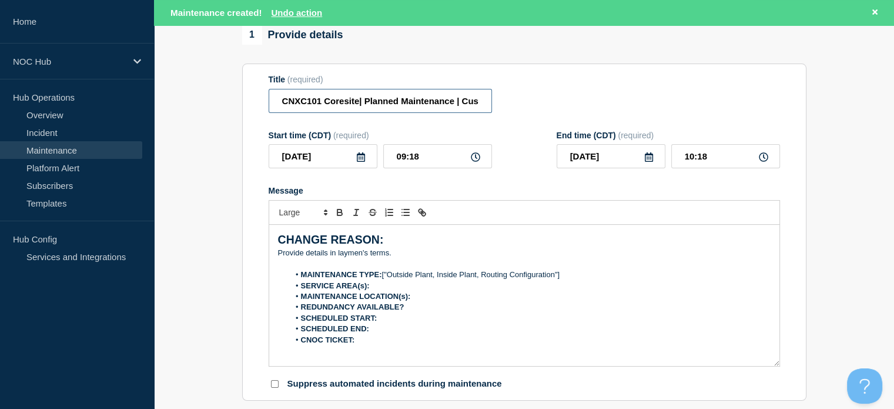
scroll to position [118, 0]
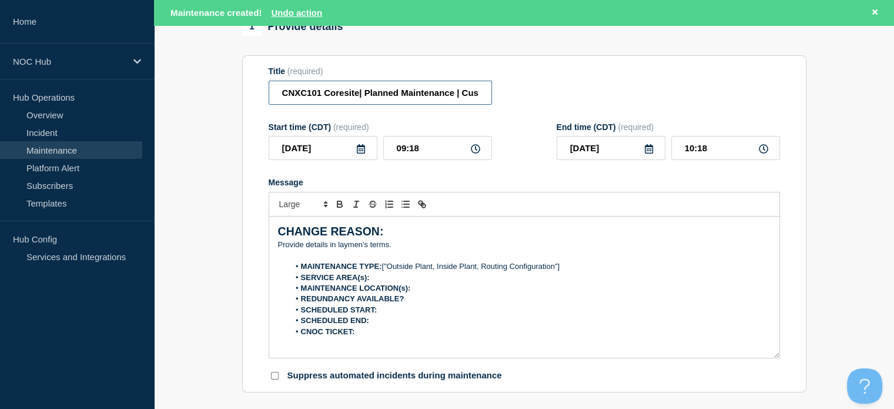
type input "CNXC101 Coresite| Planned Maintenance | Customers Not Affected"
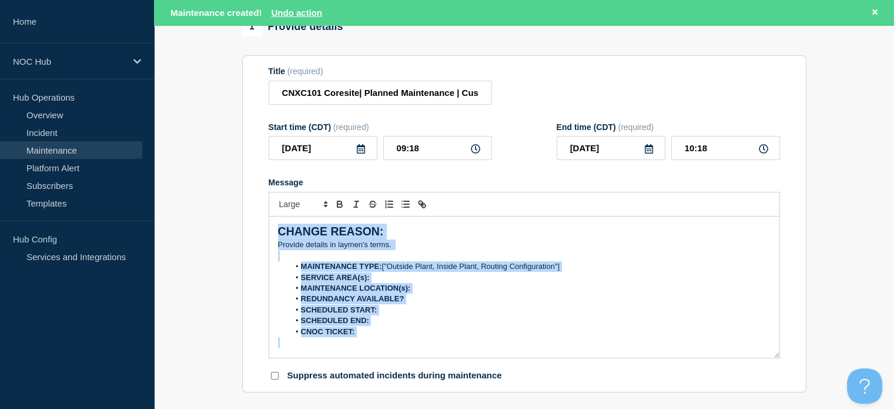
drag, startPoint x: 388, startPoint y: 345, endPoint x: 253, endPoint y: 208, distance: 192.5
click at [253, 208] on section "Title (required) CNXC101 Coresite| Planned Maintenance | Customers Not Affected…" at bounding box center [524, 223] width 564 height 337
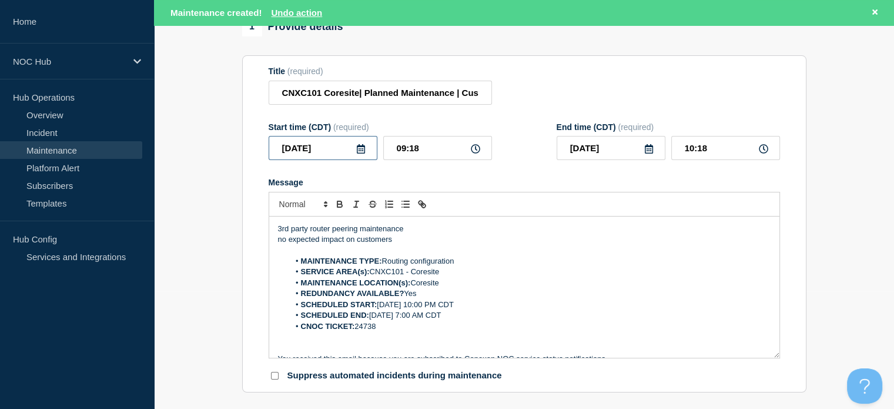
click at [342, 159] on input "2025-08-20" at bounding box center [323, 148] width 109 height 24
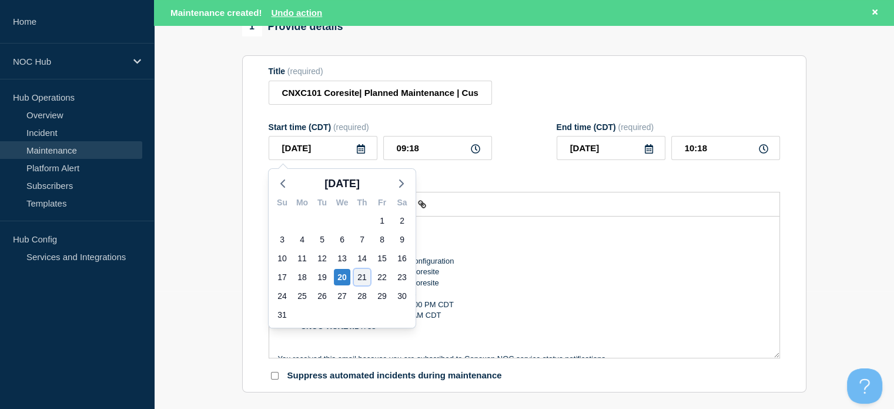
click at [359, 276] on div "21" at bounding box center [362, 277] width 16 height 16
type input "2025-08-21"
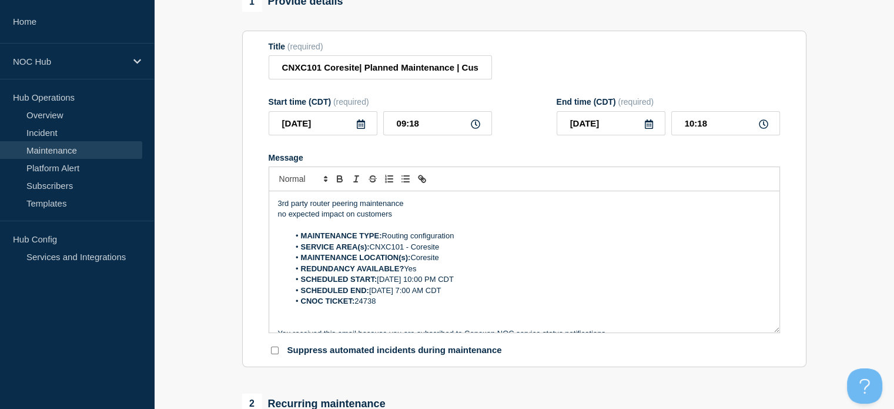
scroll to position [92, 0]
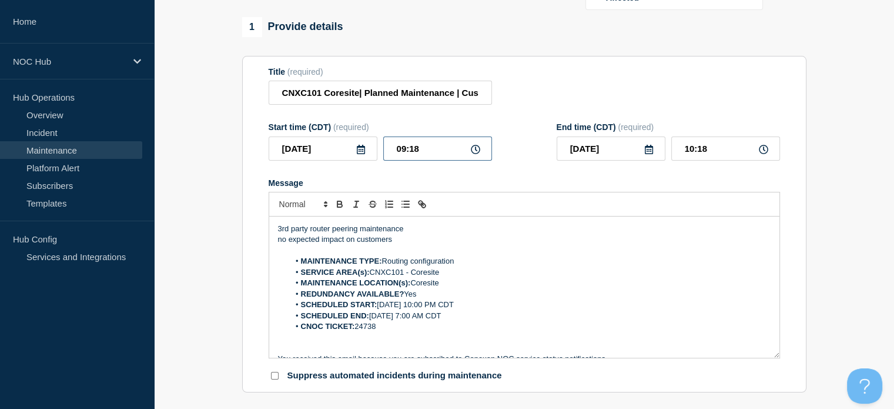
drag, startPoint x: 437, startPoint y: 155, endPoint x: 345, endPoint y: 129, distance: 95.3
click at [357, 138] on div "2025-08-21 09:18" at bounding box center [380, 148] width 223 height 24
type input "22:00"
type input "23:00"
type input "2025-08-22"
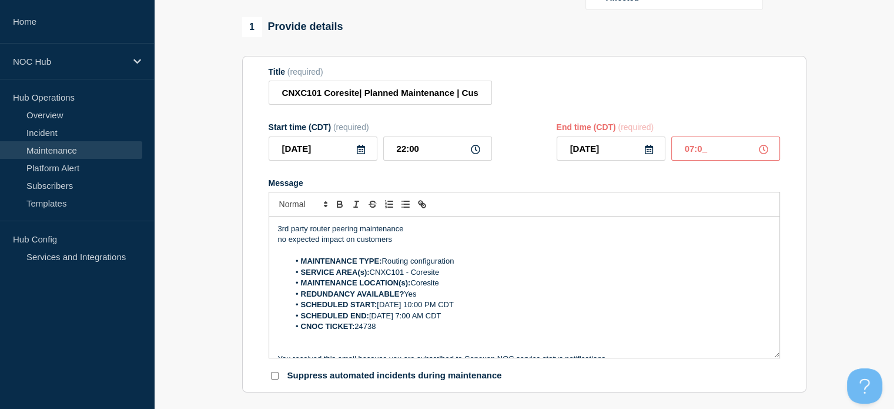
type input "07:00"
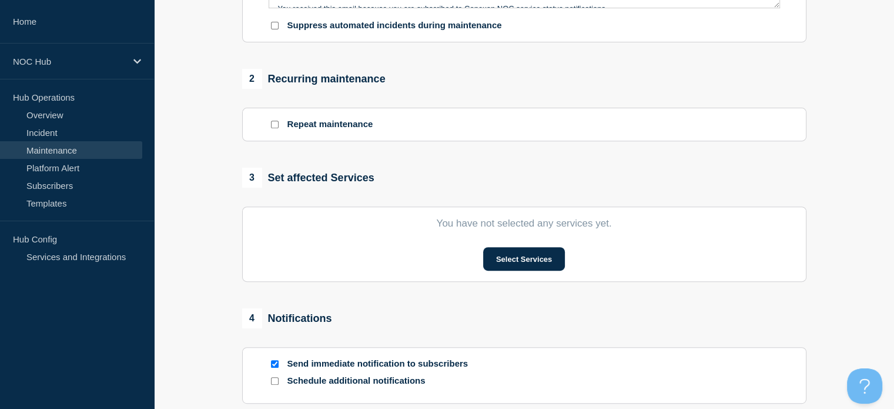
scroll to position [445, 0]
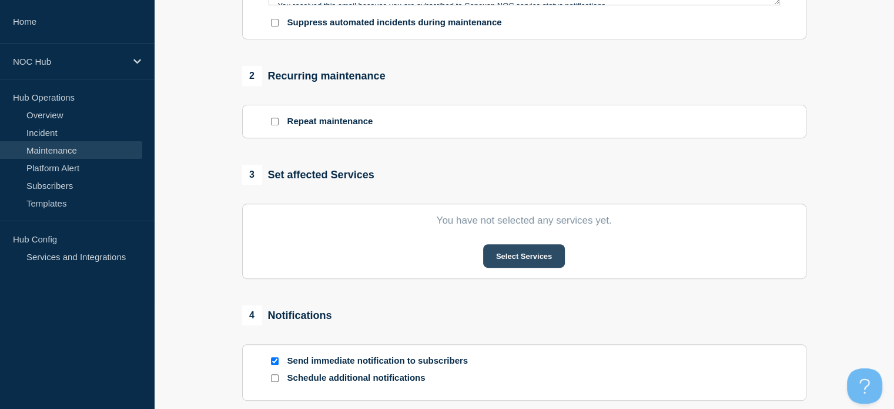
click at [534, 251] on button "Select Services" at bounding box center [524, 256] width 82 height 24
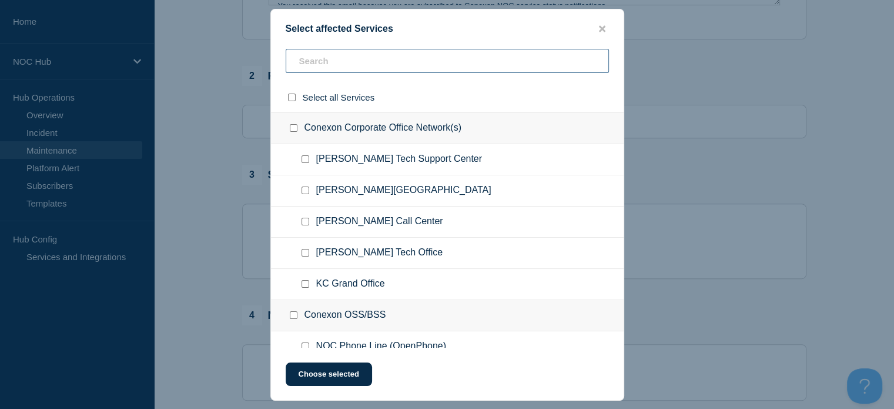
click at [348, 58] on input "text" at bounding box center [447, 61] width 323 height 24
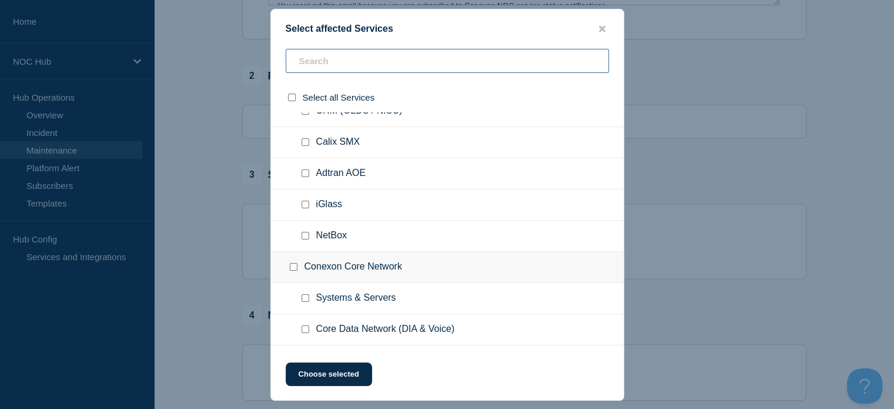
scroll to position [412, 0]
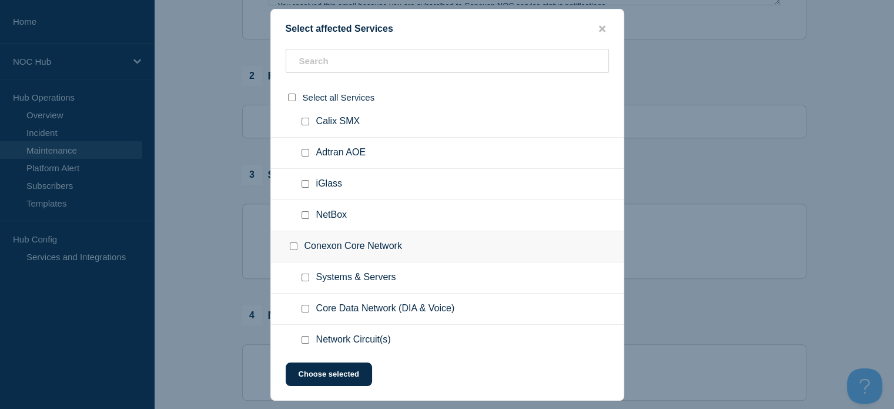
click at [305, 273] on input "Systems & Servers checkbox" at bounding box center [306, 277] width 8 height 8
checkbox input "true"
click at [343, 370] on button "Choose selected" at bounding box center [329, 374] width 86 height 24
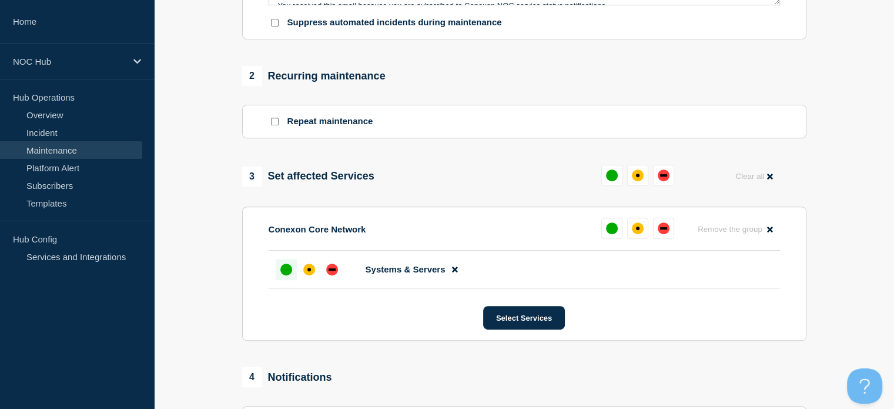
click at [288, 275] on div "up" at bounding box center [286, 269] width 12 height 12
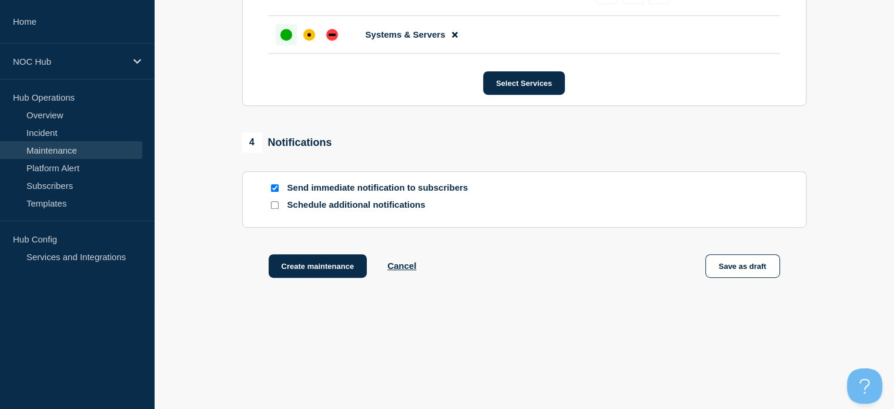
scroll to position [680, 0]
click at [317, 269] on button "Create maintenance" at bounding box center [318, 265] width 99 height 24
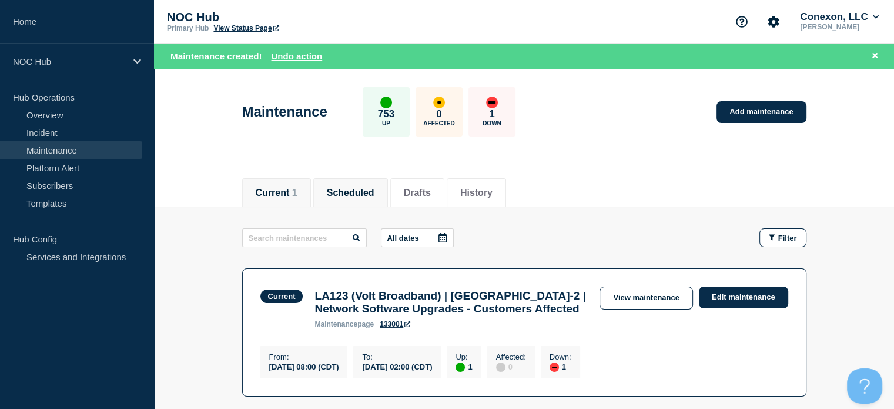
click at [353, 188] on button "Scheduled" at bounding box center [351, 193] width 48 height 11
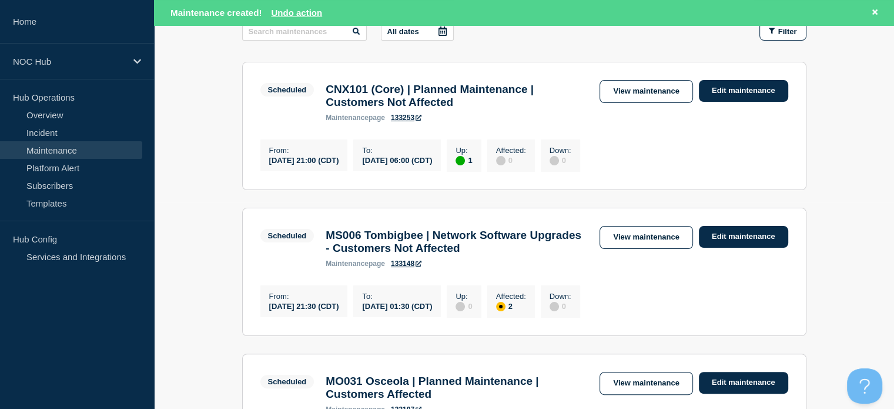
scroll to position [235, 0]
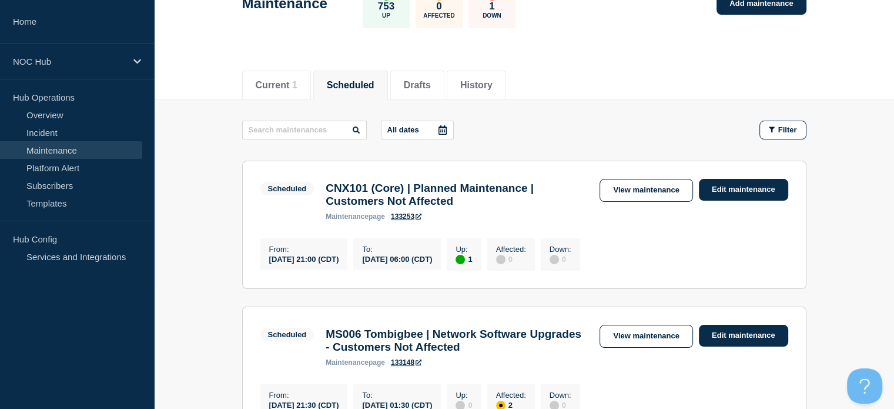
scroll to position [118, 0]
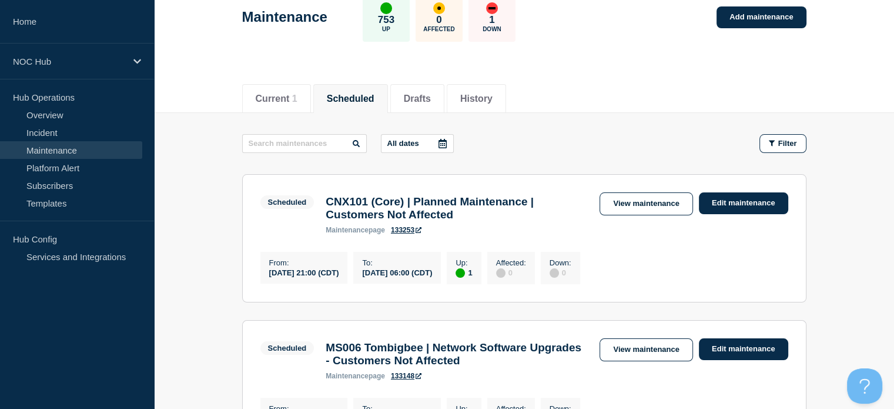
scroll to position [118, 0]
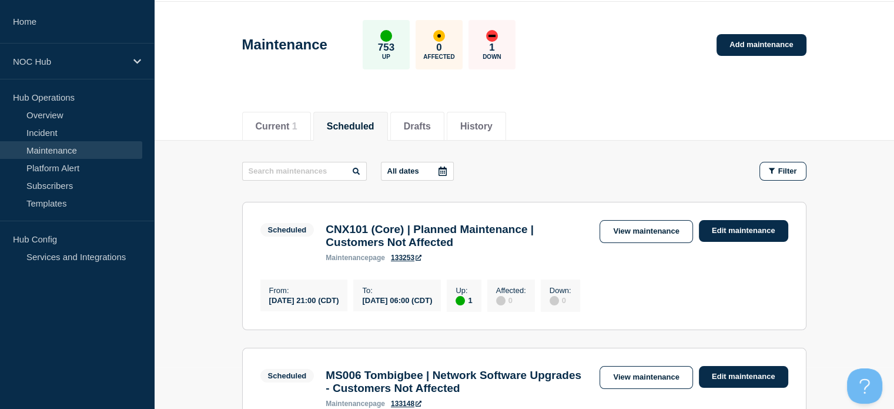
scroll to position [118, 0]
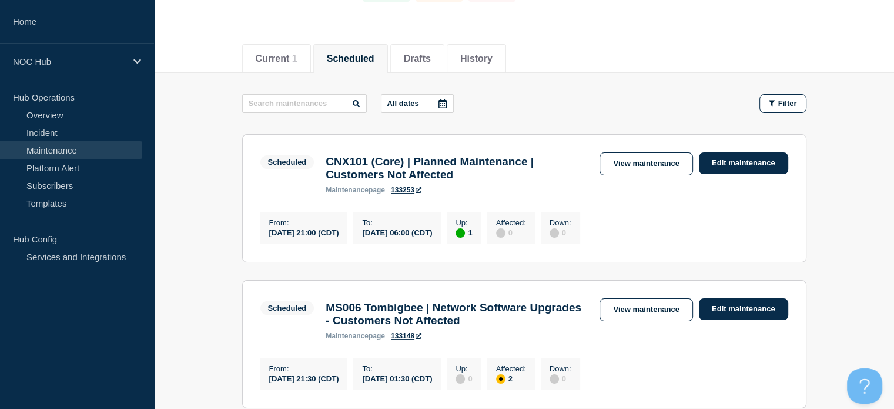
scroll to position [118, 0]
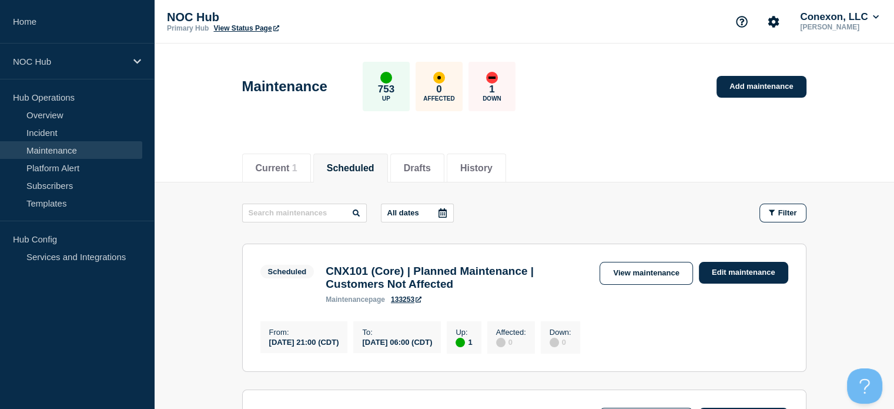
click at [416, 220] on button "All dates" at bounding box center [417, 212] width 73 height 19
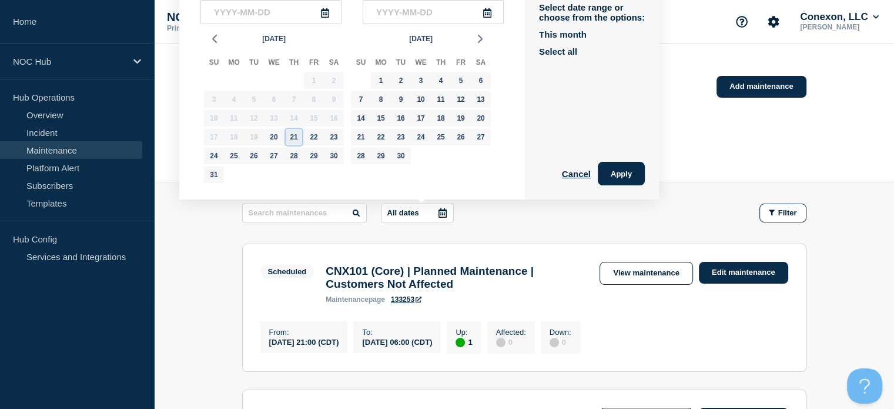
click at [294, 138] on div "21" at bounding box center [294, 137] width 16 height 16
type input "2025-08-21"
click at [312, 135] on div "22" at bounding box center [314, 137] width 16 height 16
type input "2025-08-22"
click at [626, 175] on button "Apply" at bounding box center [621, 174] width 47 height 24
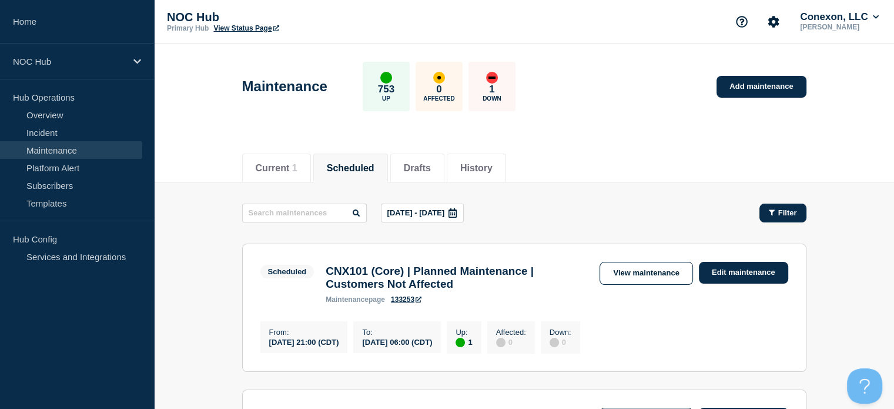
click at [788, 213] on span "Filter" at bounding box center [787, 212] width 19 height 9
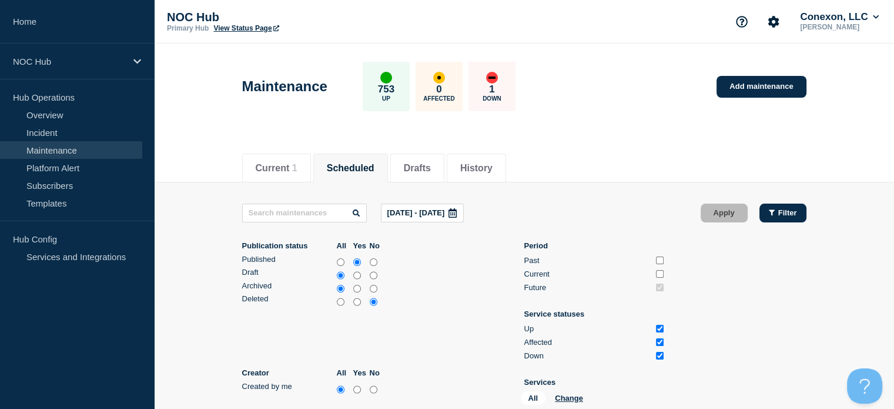
click at [776, 212] on div "Filter" at bounding box center [783, 212] width 28 height 9
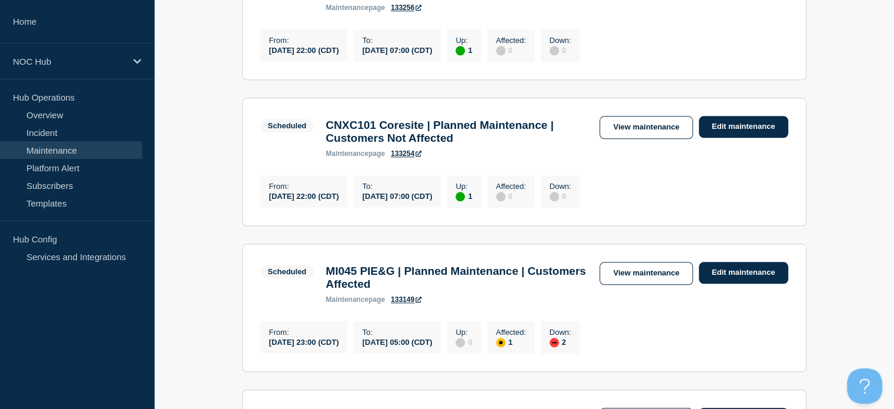
scroll to position [1181, 0]
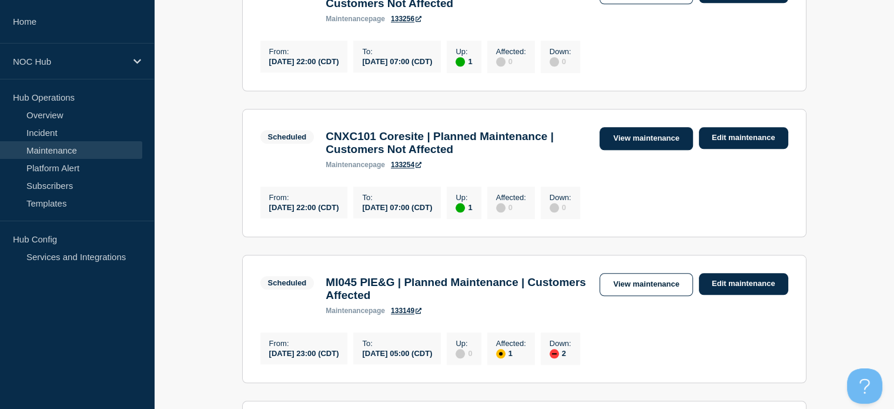
click at [623, 150] on link "View maintenance" at bounding box center [646, 138] width 93 height 23
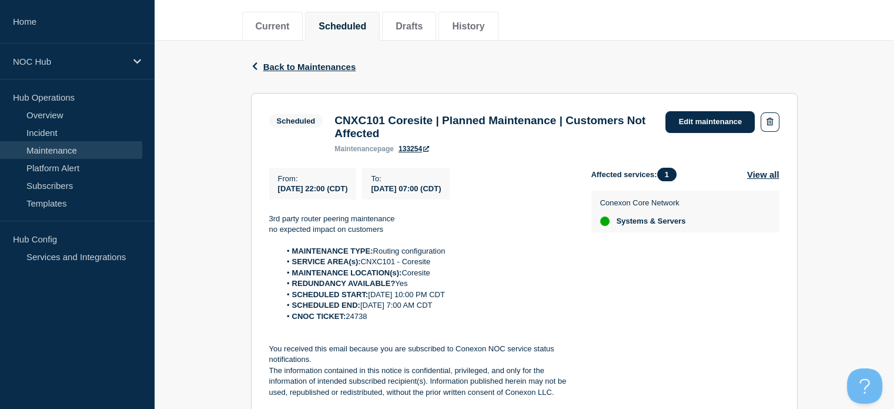
scroll to position [176, 0]
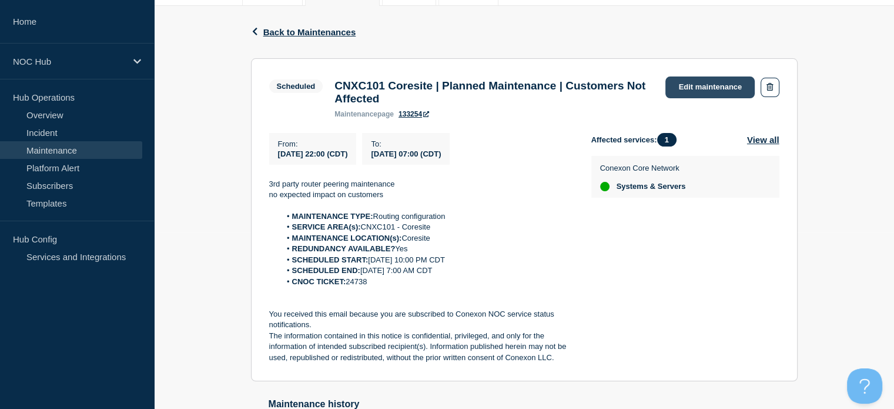
click at [689, 92] on link "Edit maintenance" at bounding box center [710, 87] width 89 height 22
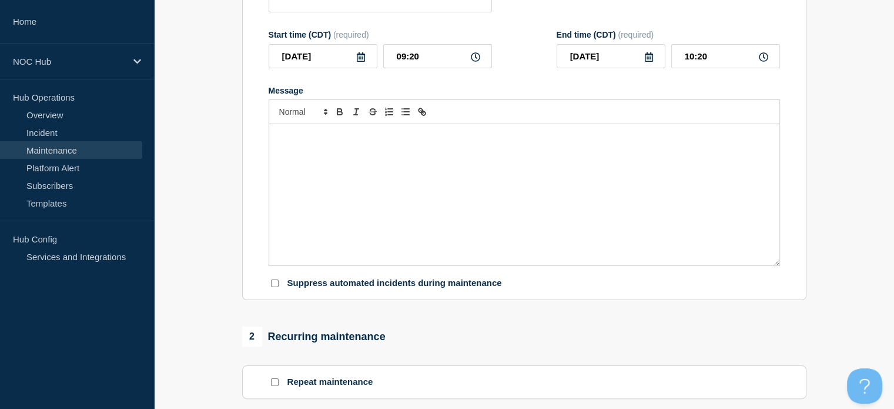
type input "CNXC101 Coresite | Planned Maintenance | Customers Not Affected"
type input "2025-08-21"
type input "22:00"
type input "2025-08-22"
type input "07:00"
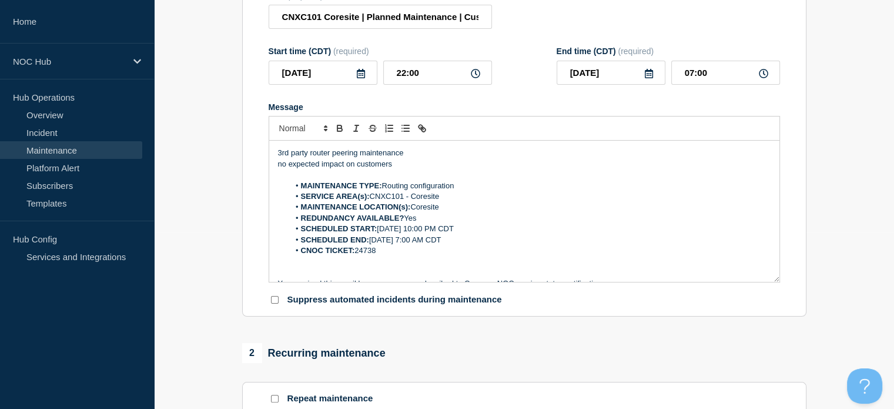
click at [383, 256] on li "CNOC TICKET: 24738" at bounding box center [530, 250] width 482 height 11
click at [198, 222] on section "1 Provide details Title (required) CNXC101 Coresite | Planned Maintenance | Cus…" at bounding box center [524, 380] width 740 height 878
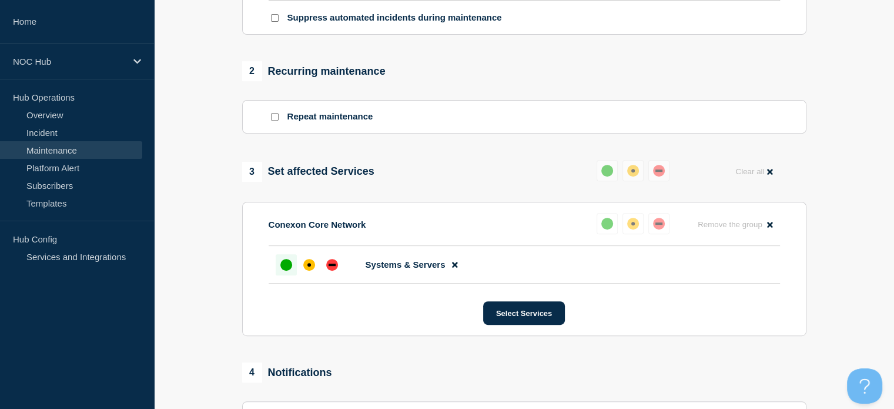
scroll to position [588, 0]
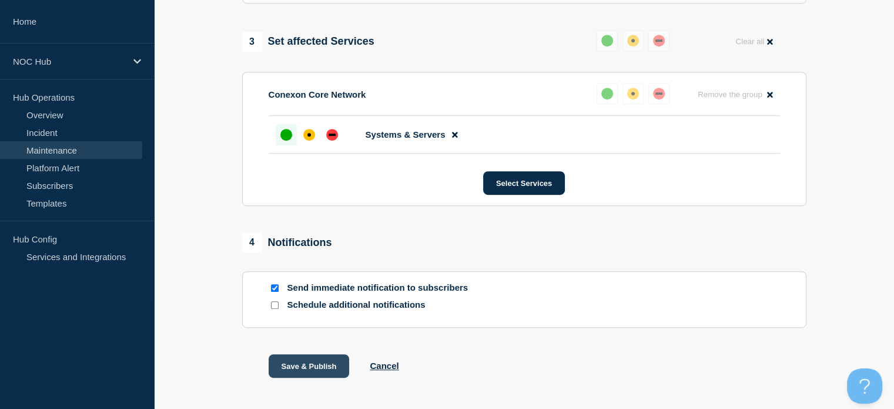
click at [323, 375] on button "Save & Publish" at bounding box center [309, 366] width 81 height 24
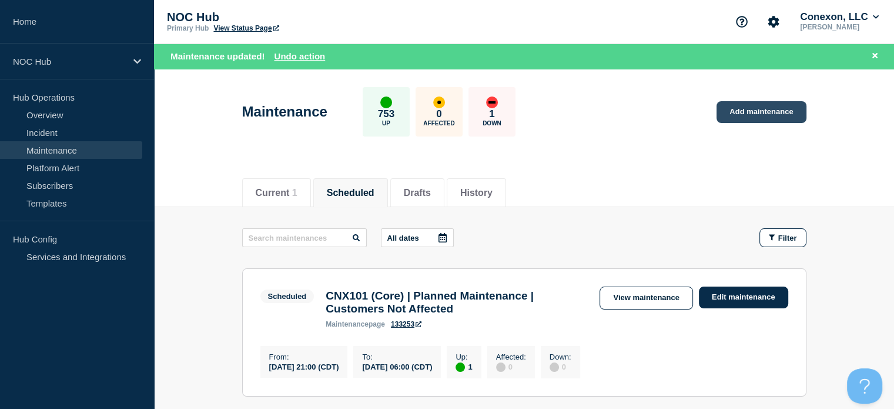
click at [778, 109] on link "Add maintenance" at bounding box center [761, 112] width 89 height 22
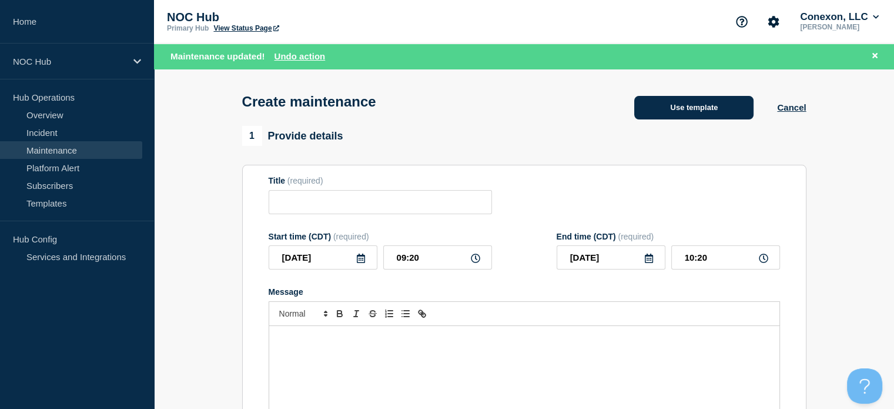
click at [682, 105] on button "Use template" at bounding box center [693, 108] width 119 height 24
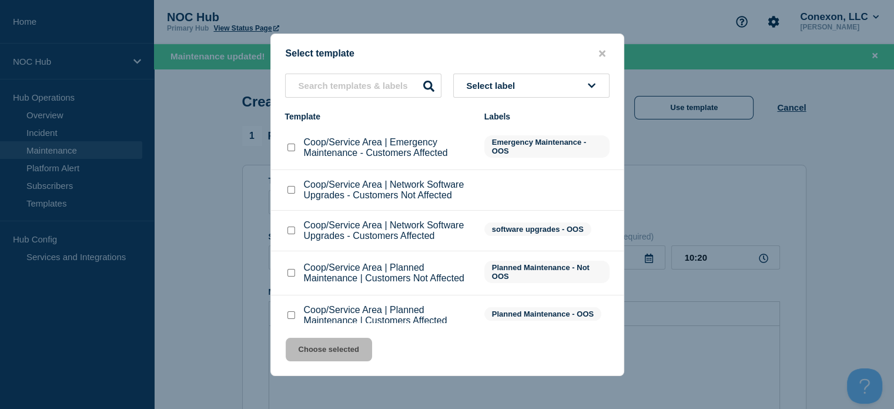
click at [292, 276] on input "Coop/Service Area | Planned Maintenance | Customers Not Affected checkbox" at bounding box center [292, 273] width 8 height 8
checkbox input "true"
click at [332, 354] on button "Choose selected" at bounding box center [329, 349] width 86 height 24
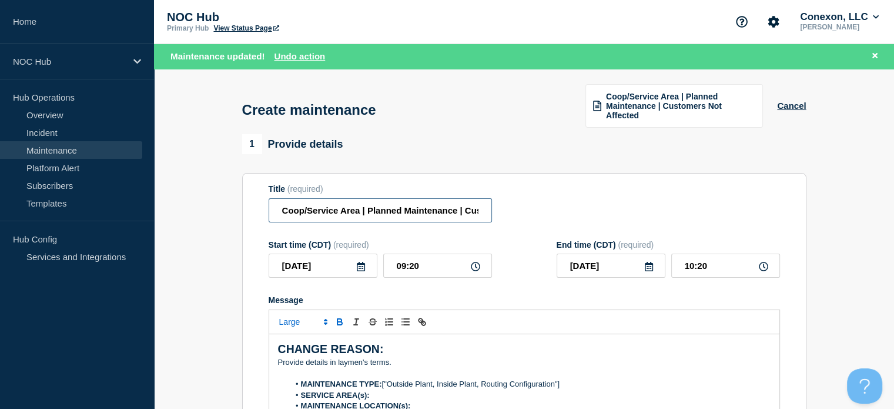
drag, startPoint x: 360, startPoint y: 216, endPoint x: 268, endPoint y: 216, distance: 92.3
click at [268, 216] on section "Title (required) Coop/Service Area | Planned Maintenance | Customers Not Affect…" at bounding box center [524, 341] width 564 height 337
paste input "NXC101 Coresite"
type input "CNXC101 Coresite | Planned Maintenance | Customers Not Affected"
click at [338, 269] on input "2025-08-20" at bounding box center [323, 265] width 109 height 24
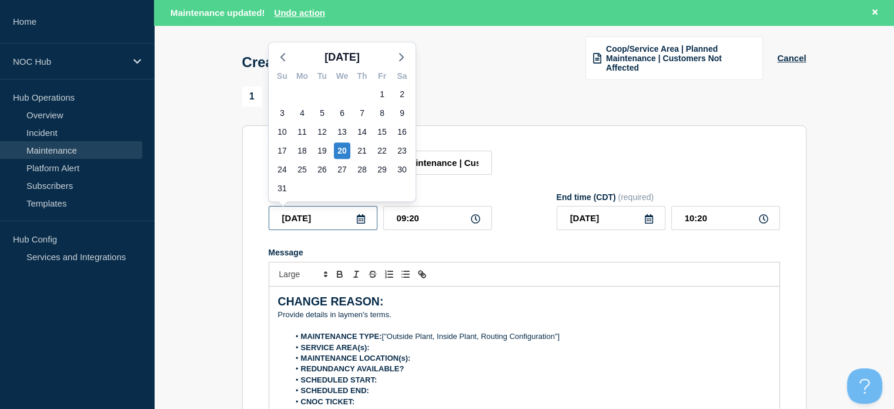
scroll to position [118, 0]
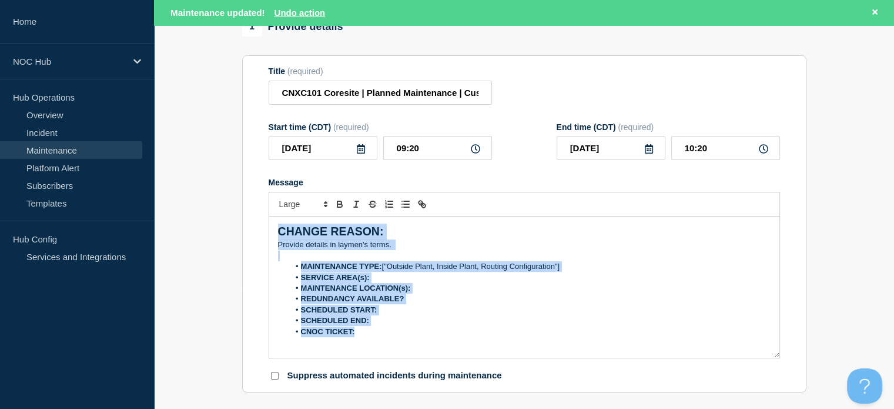
drag, startPoint x: 358, startPoint y: 306, endPoint x: 254, endPoint y: 216, distance: 137.6
click at [254, 216] on section "Title (required) CNXC101 Coresite | Planned Maintenance | Customers Not Affecte…" at bounding box center [524, 223] width 564 height 337
paste div "Message"
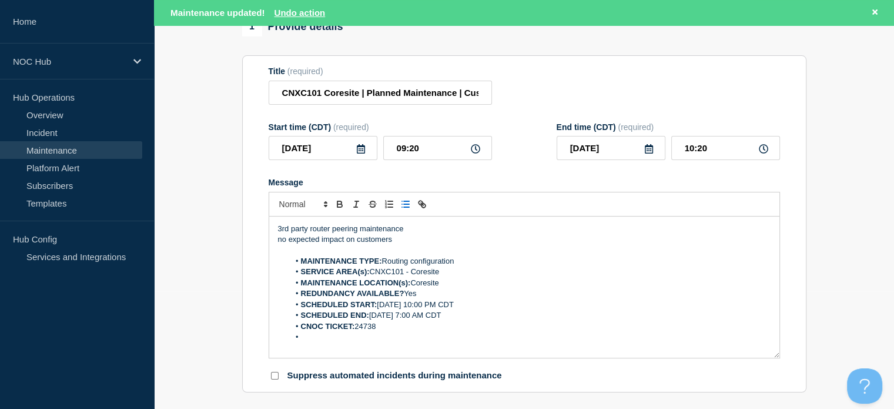
click at [383, 332] on li "CNOC TICKET: 24738" at bounding box center [530, 326] width 482 height 11
click at [402, 304] on li "SCHEDULED START: Aug 21, 2025, 10:00 PM CDT" at bounding box center [530, 304] width 482 height 11
click at [336, 148] on input "2025-08-20" at bounding box center [323, 148] width 109 height 24
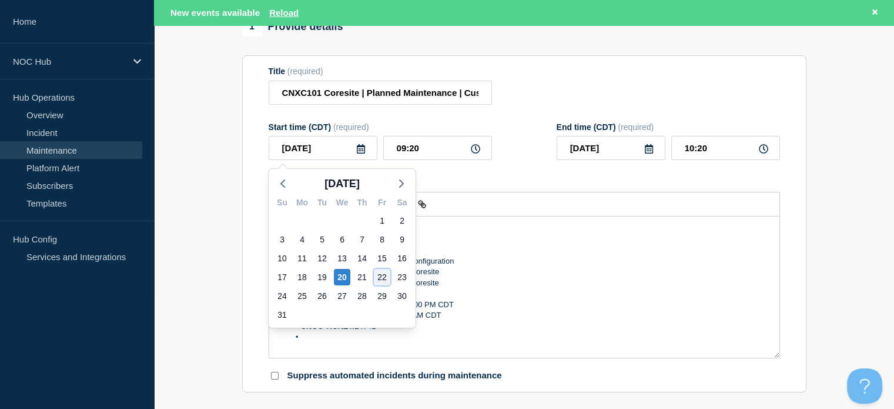
click at [381, 275] on div "22" at bounding box center [382, 277] width 16 height 16
type input "2025-08-22"
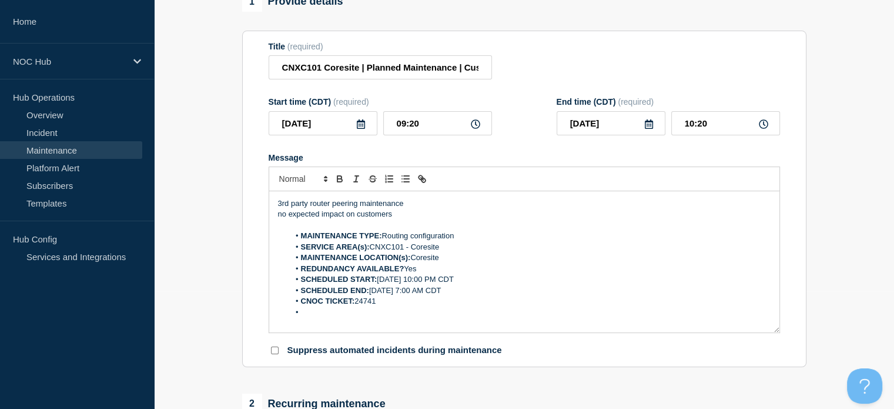
scroll to position [92, 0]
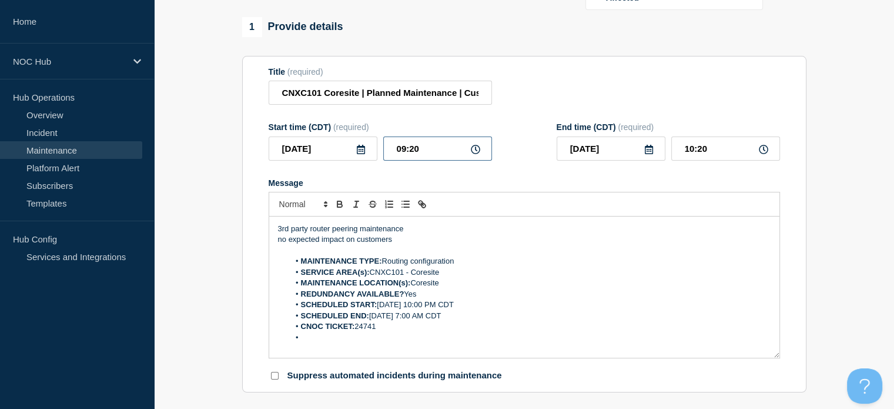
drag, startPoint x: 433, startPoint y: 154, endPoint x: 329, endPoint y: 152, distance: 103.5
click at [339, 152] on div "2025-08-22 09:20" at bounding box center [380, 148] width 223 height 24
type input "22:00"
type input "23:00"
type input "2025-08-23"
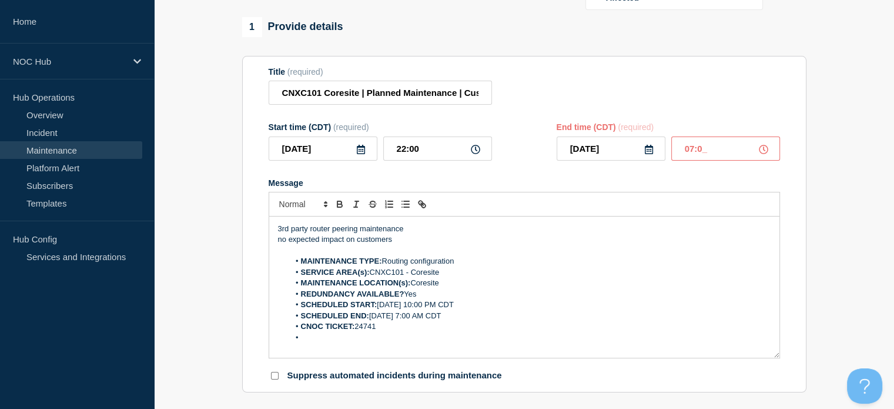
type input "07:00"
click at [564, 68] on div "Title (required) CNXC101 Coresite | Planned Maintenance | Customers Not Affected" at bounding box center [525, 86] width 512 height 38
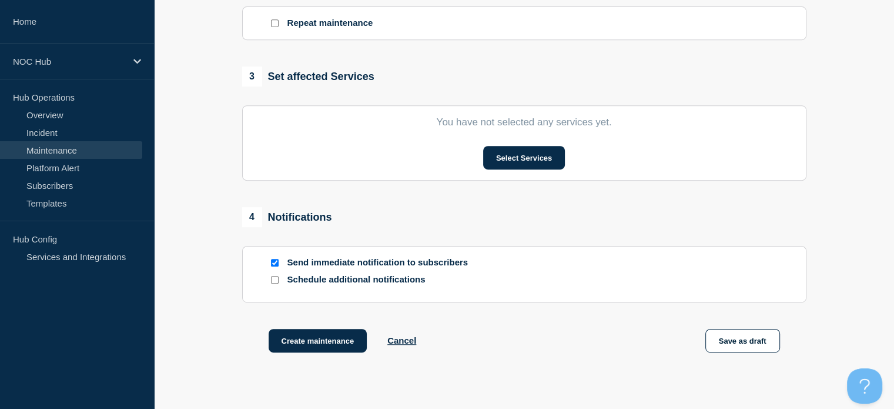
scroll to position [624, 0]
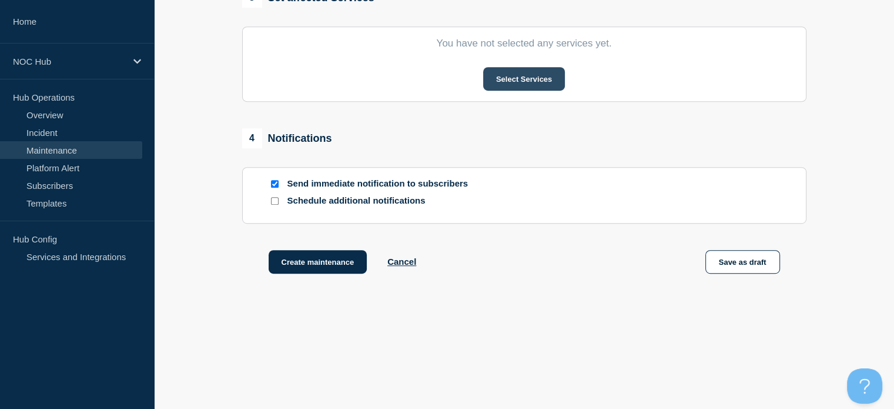
click at [534, 78] on button "Select Services" at bounding box center [524, 79] width 82 height 24
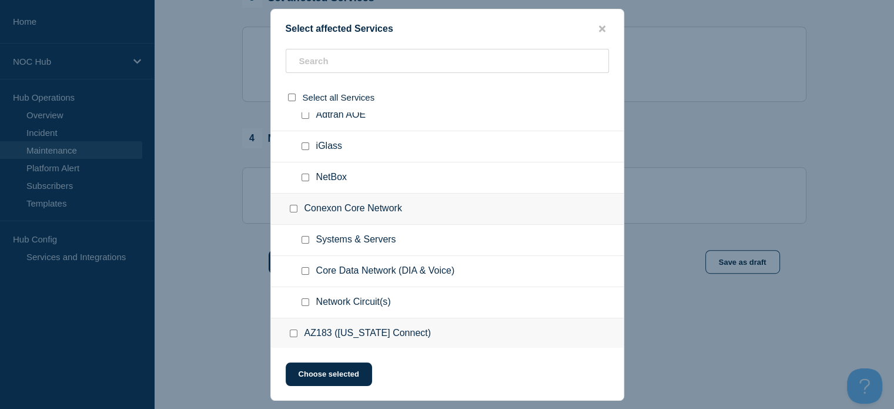
scroll to position [470, 0]
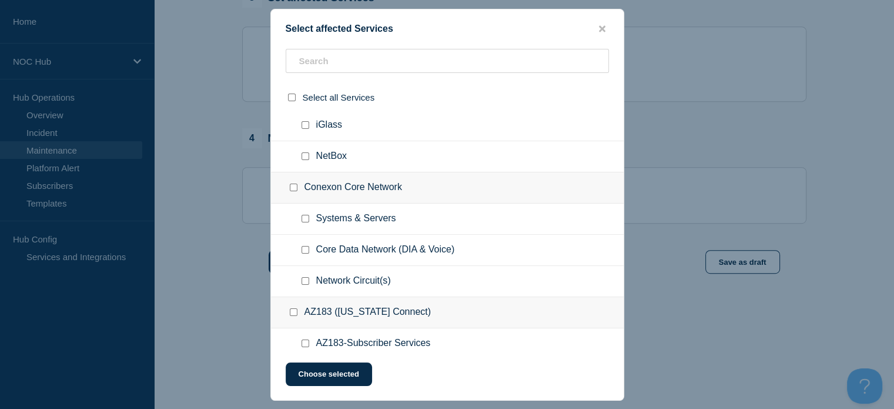
click at [302, 216] on input "Systems & Servers checkbox" at bounding box center [306, 219] width 8 height 8
checkbox input "true"
click at [323, 370] on button "Choose selected" at bounding box center [329, 374] width 86 height 24
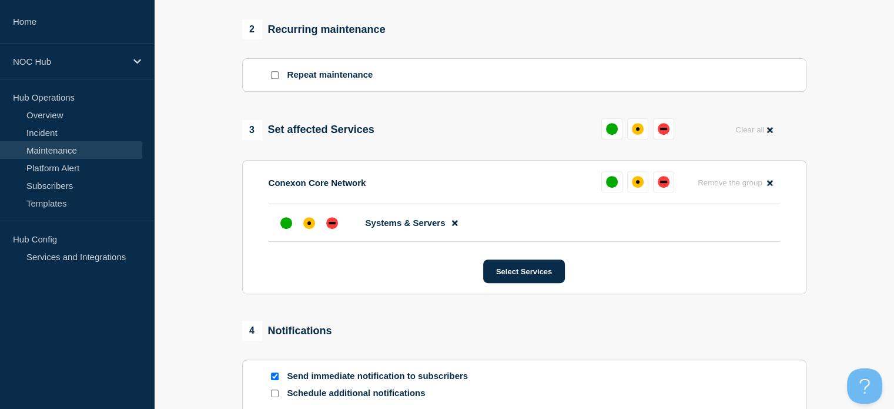
scroll to position [391, 0]
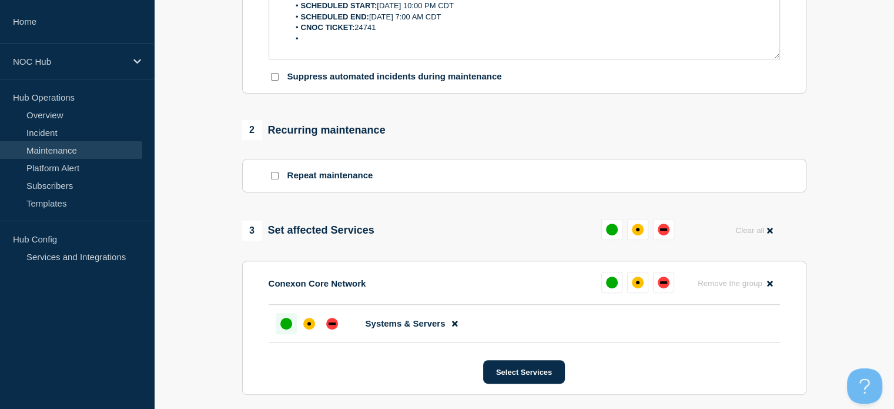
click at [285, 324] on div "up" at bounding box center [286, 323] width 12 height 12
click at [343, 53] on p "Message" at bounding box center [524, 49] width 493 height 11
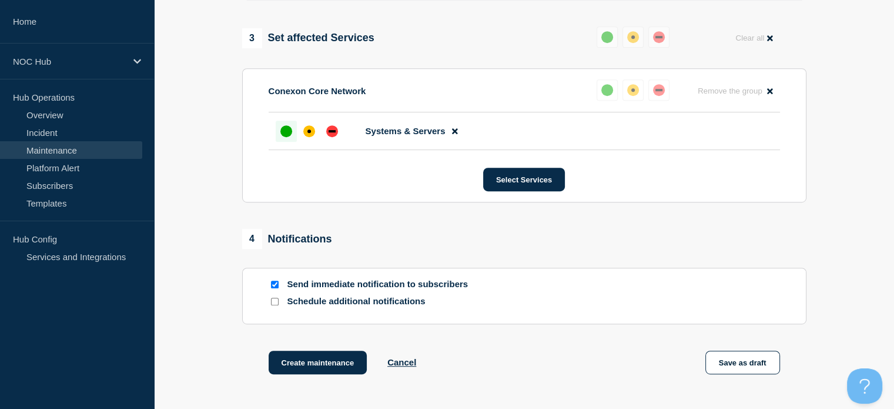
scroll to position [687, 0]
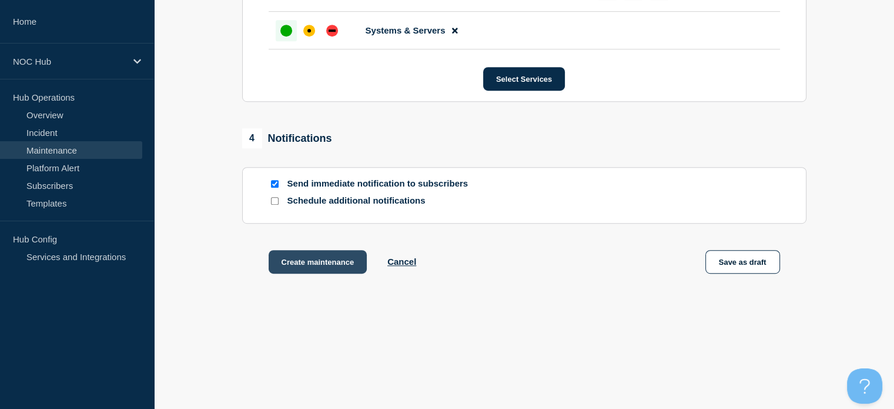
click at [281, 253] on button "Create maintenance" at bounding box center [318, 262] width 99 height 24
